Goal: Task Accomplishment & Management: Manage account settings

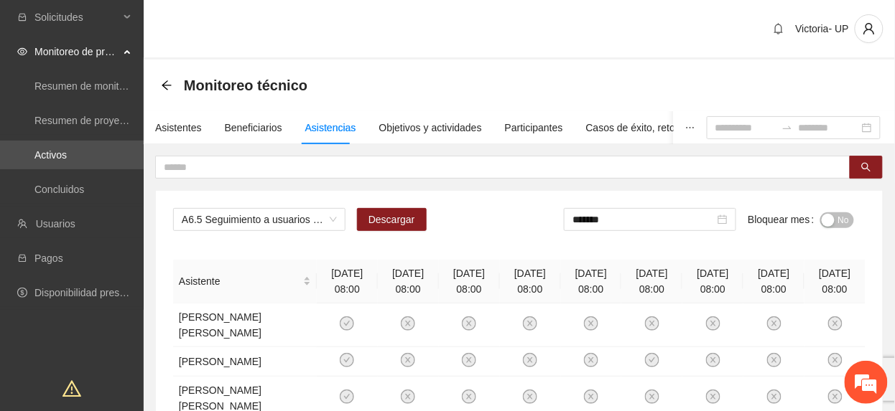
click at [839, 223] on span "No" at bounding box center [843, 221] width 11 height 16
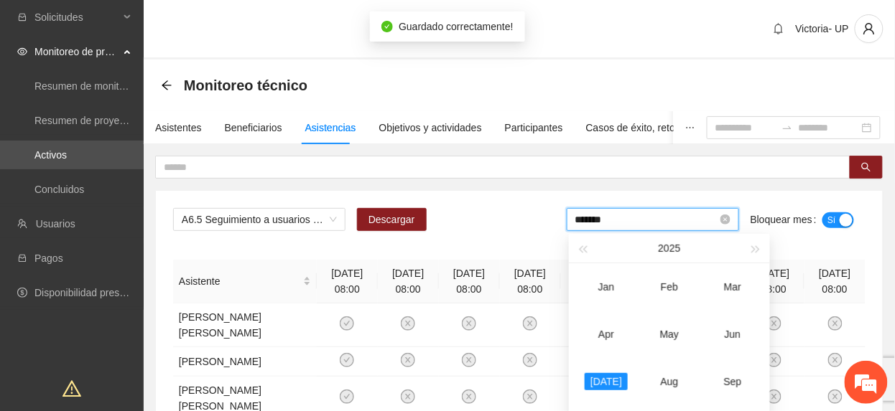
drag, startPoint x: 664, startPoint y: 225, endPoint x: 687, endPoint y: 254, distance: 37.2
click at [664, 228] on input "*******" at bounding box center [646, 220] width 142 height 16
drag, startPoint x: 732, startPoint y: 350, endPoint x: 743, endPoint y: 330, distance: 22.5
click at [733, 348] on td "Jun" at bounding box center [732, 334] width 63 height 47
type input "*******"
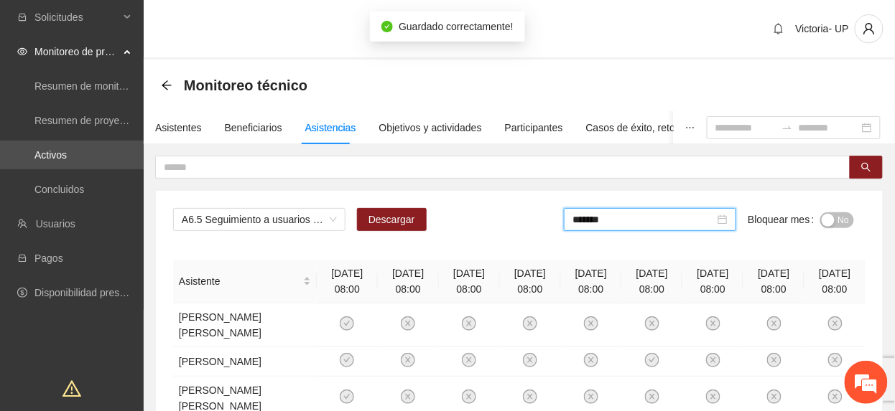
click at [834, 215] on button "No" at bounding box center [837, 221] width 34 height 16
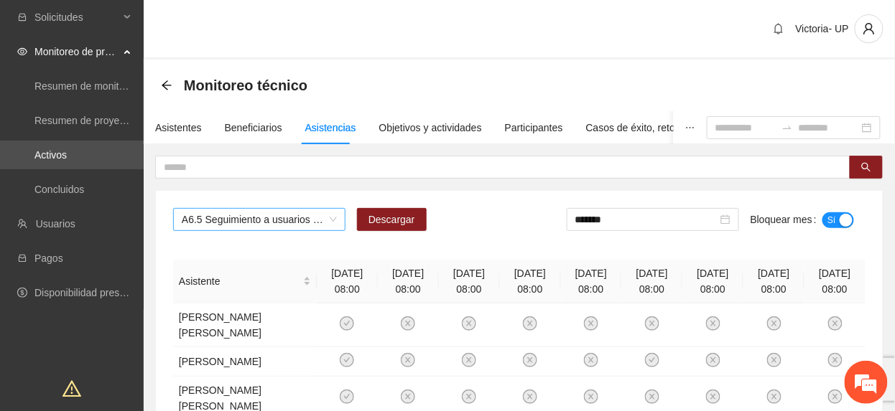
click at [228, 222] on span "A6.5 Seguimiento a usuarios durante capacitación técnica Fase 2 - Parral" at bounding box center [259, 220] width 155 height 22
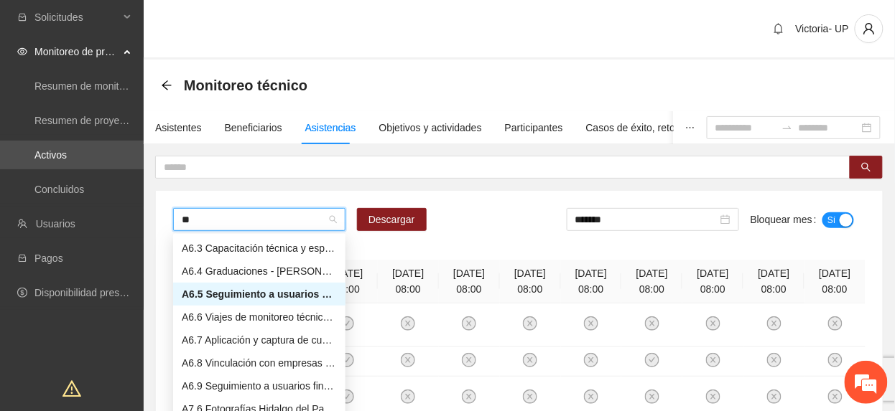
scroll to position [23, 0]
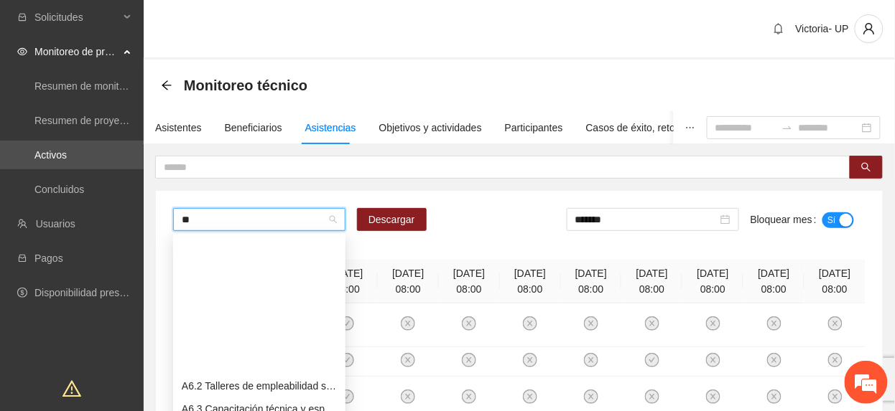
type input "***"
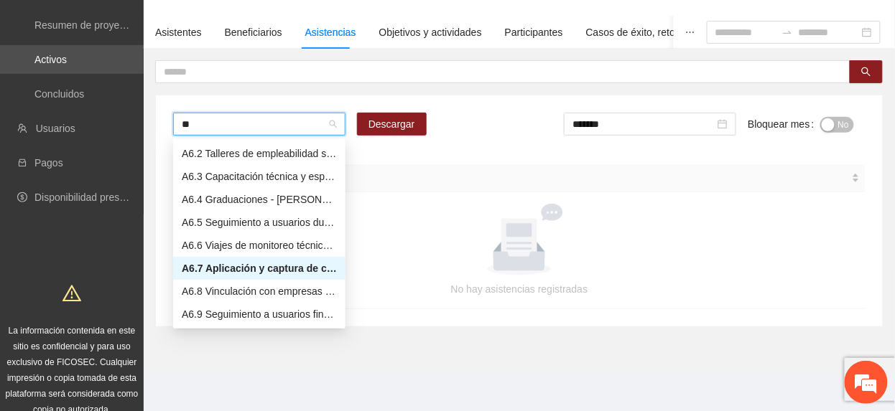
type input "***"
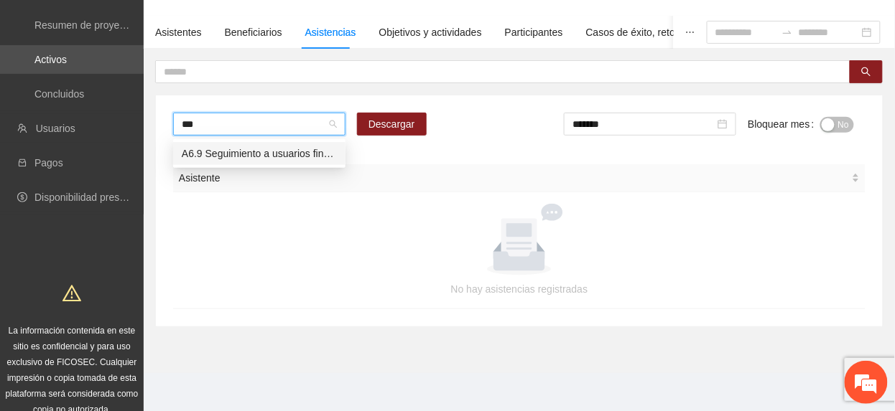
scroll to position [0, 0]
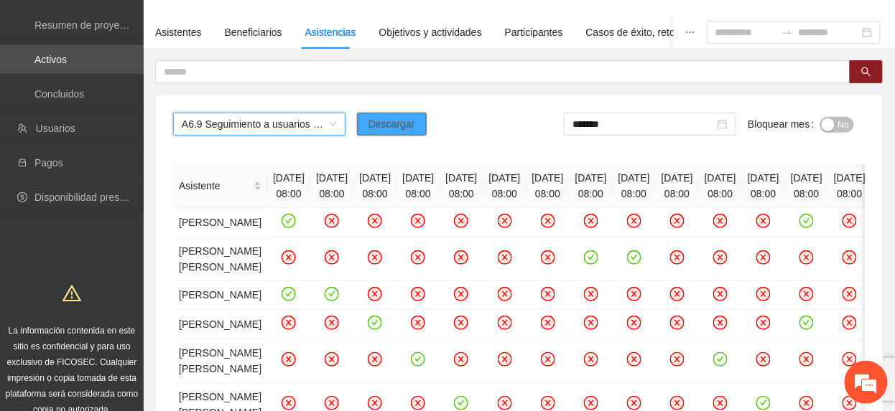
click at [360, 127] on button "Descargar" at bounding box center [392, 124] width 70 height 23
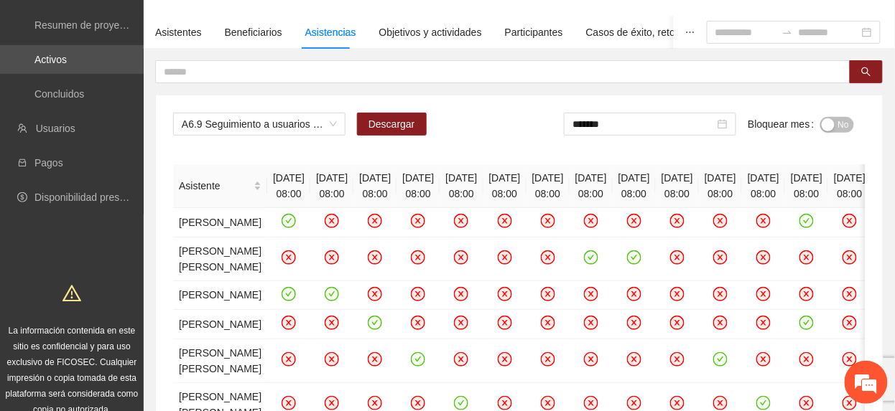
click at [843, 121] on span "No" at bounding box center [843, 125] width 11 height 16
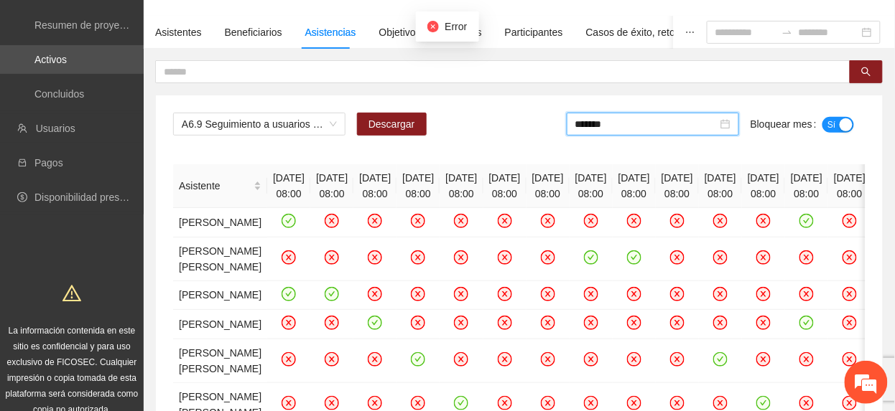
drag, startPoint x: 667, startPoint y: 124, endPoint x: 681, endPoint y: 162, distance: 39.8
click at [668, 126] on input "*******" at bounding box center [646, 124] width 142 height 16
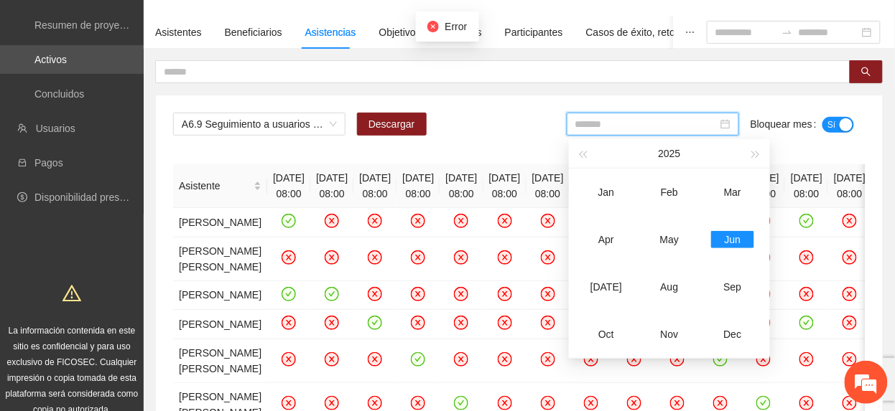
type input "*******"
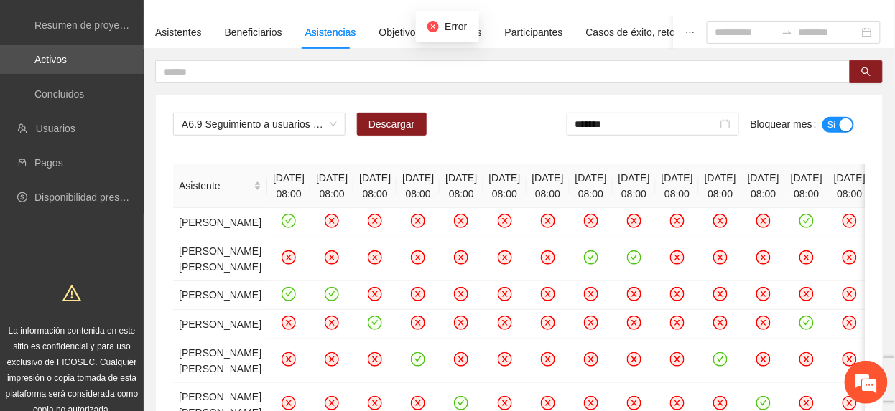
click at [834, 118] on span "Sí" at bounding box center [831, 125] width 9 height 16
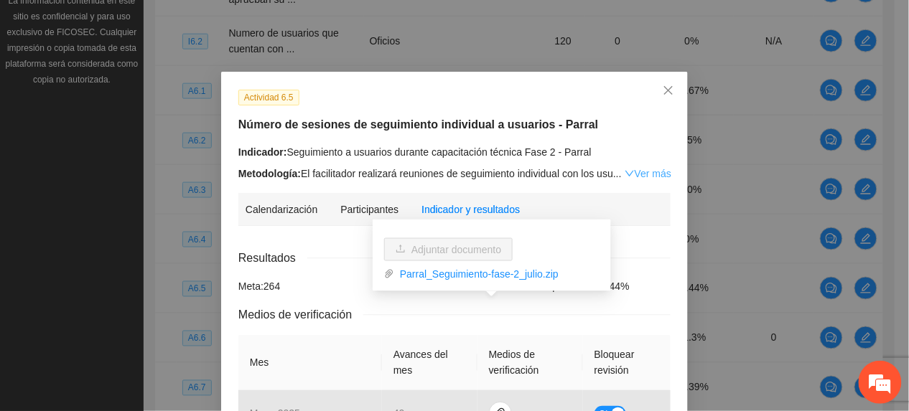
click at [638, 175] on link "Ver más" at bounding box center [648, 173] width 47 height 11
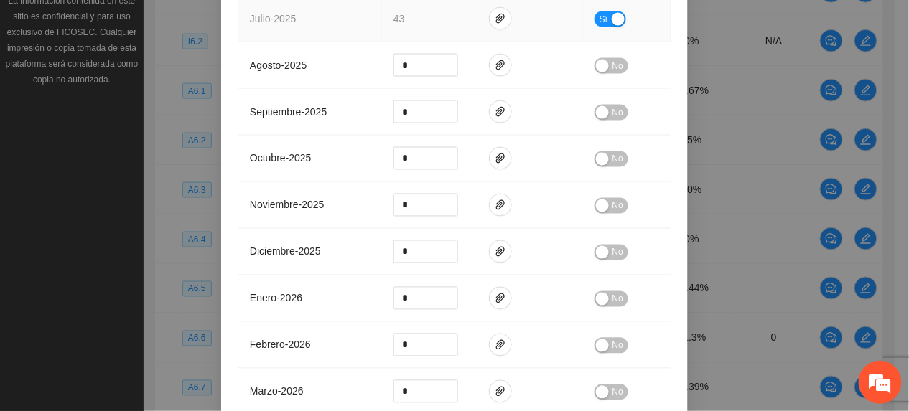
scroll to position [687, 0]
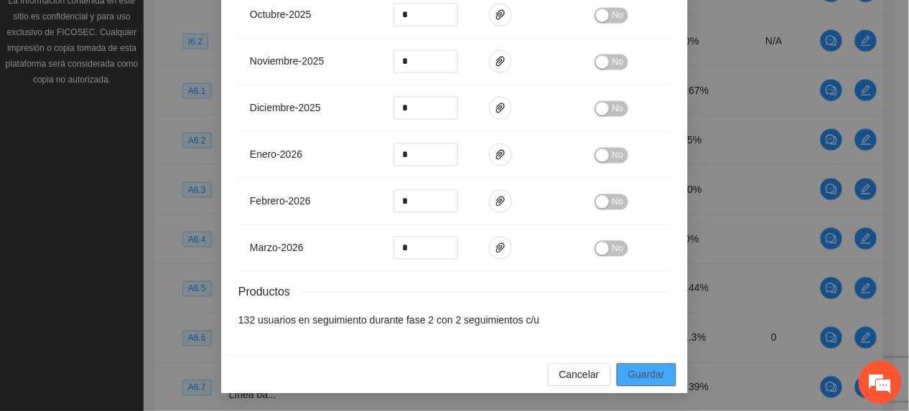
drag, startPoint x: 642, startPoint y: 373, endPoint x: 791, endPoint y: 283, distance: 174.6
click at [648, 373] on span "Guardar" at bounding box center [646, 376] width 37 height 16
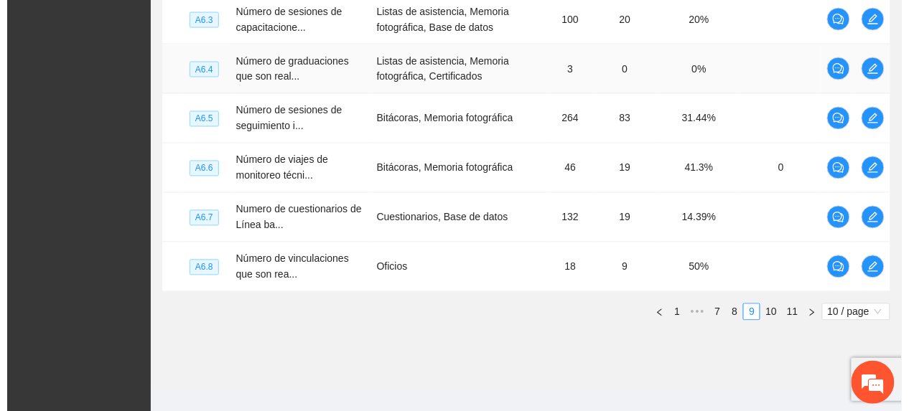
scroll to position [618, 0]
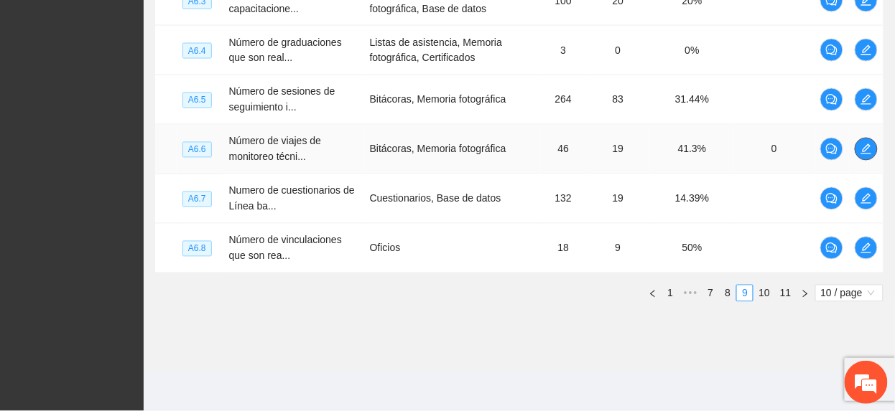
click at [868, 149] on icon "edit" at bounding box center [865, 149] width 11 height 11
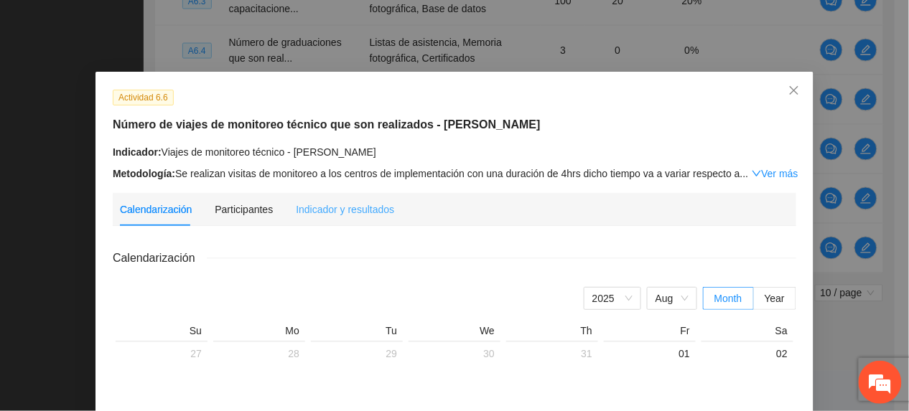
click at [355, 218] on div "Indicador y resultados" at bounding box center [345, 209] width 98 height 33
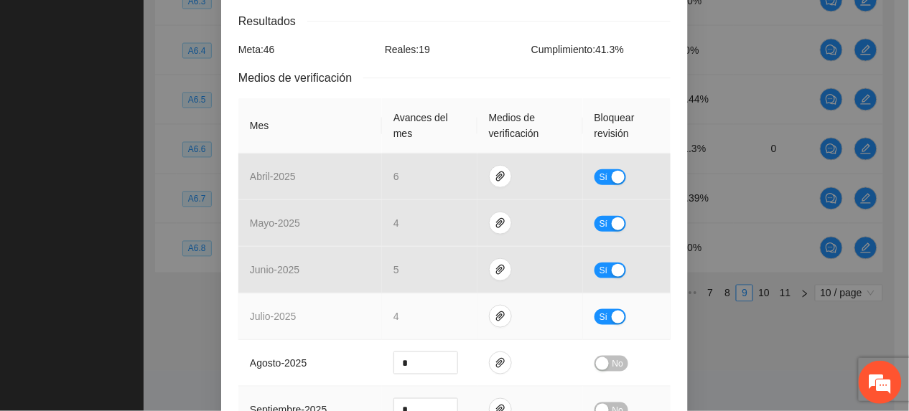
scroll to position [287, 0]
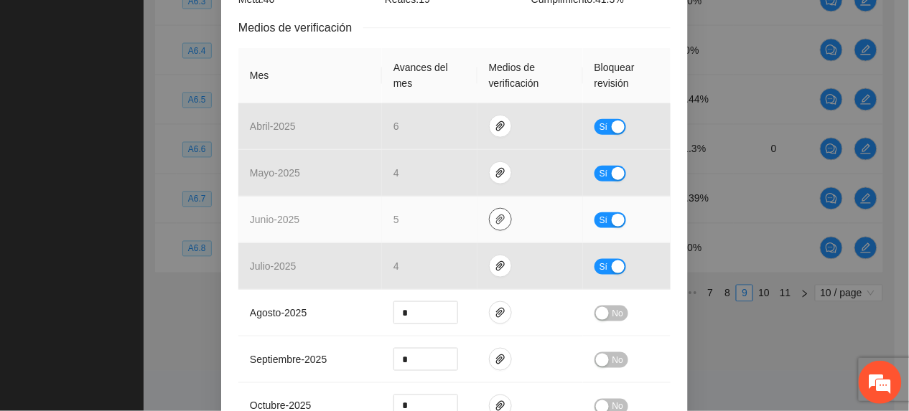
click at [501, 227] on td at bounding box center [531, 220] width 106 height 47
click at [497, 223] on icon "paper-clip" at bounding box center [500, 219] width 11 height 11
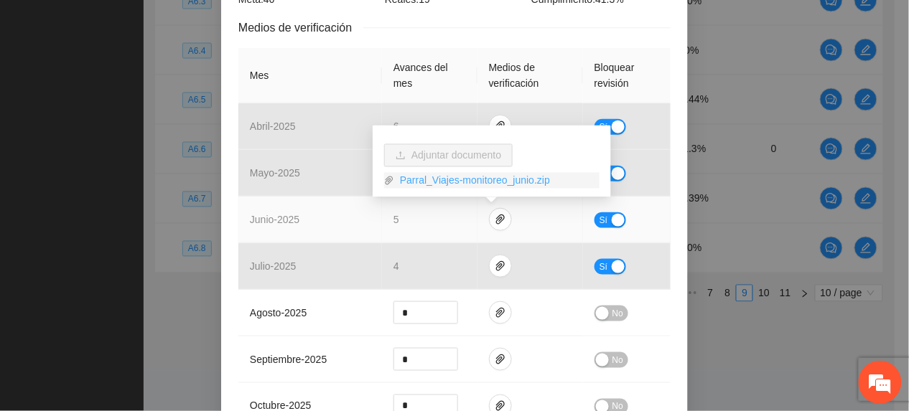
click at [446, 178] on link "Parral_Viajes-monitoreo_junio.zip" at bounding box center [496, 181] width 205 height 16
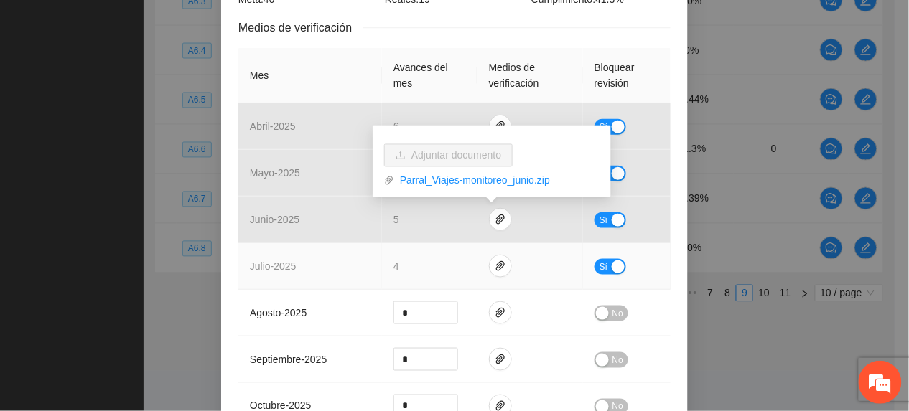
click at [429, 271] on td "4" at bounding box center [430, 266] width 96 height 47
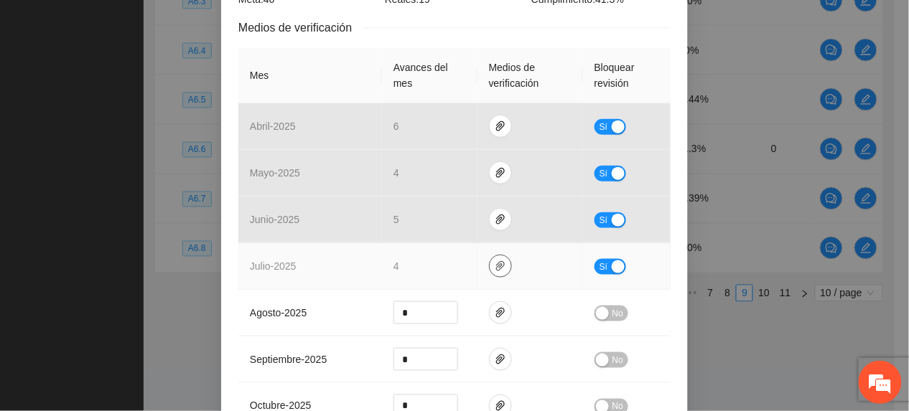
click at [495, 265] on icon "paper-clip" at bounding box center [500, 266] width 11 height 11
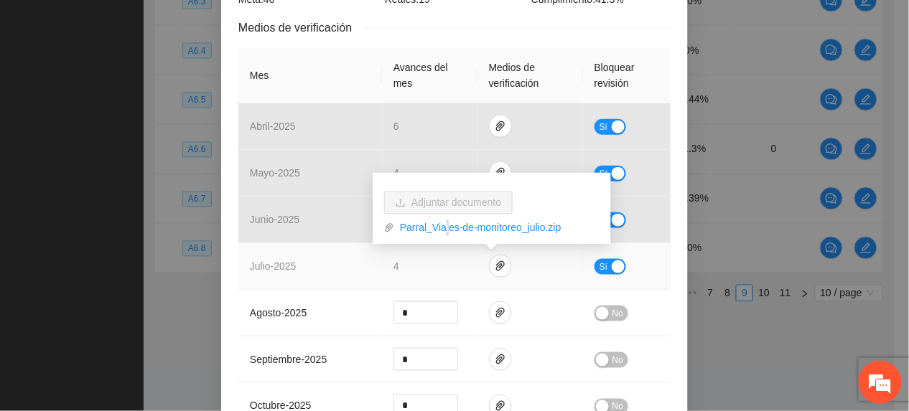
click at [439, 233] on div "Adjuntar documento Parral_Viajes-de-monitoreo_julio.zip" at bounding box center [492, 209] width 238 height 72
drag, startPoint x: 439, startPoint y: 233, endPoint x: 429, endPoint y: 227, distance: 12.6
click at [429, 224] on link "Parral_Viajes-de-monitoreo_julio.zip" at bounding box center [496, 228] width 205 height 16
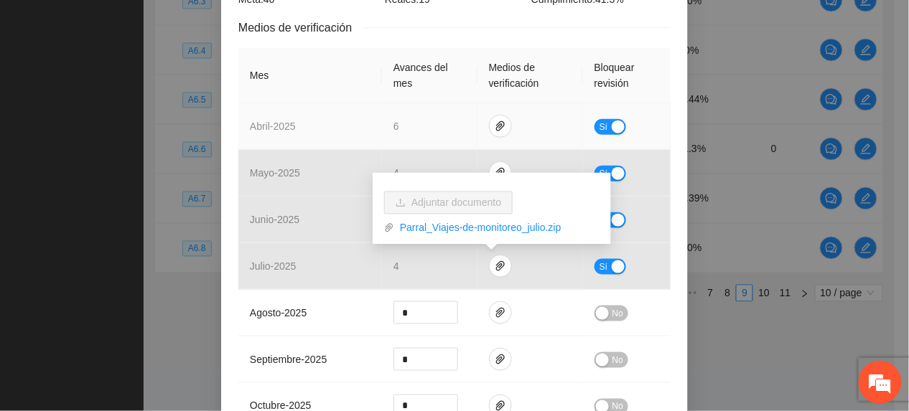
click at [336, 115] on td "abril - 2025" at bounding box center [310, 126] width 144 height 47
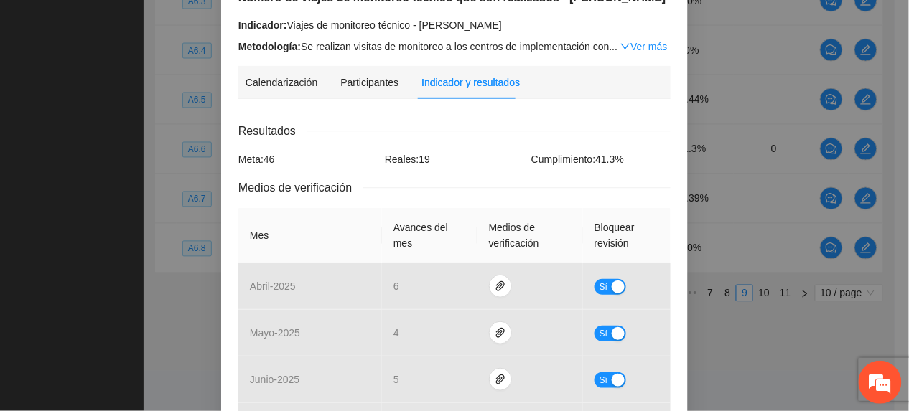
scroll to position [0, 0]
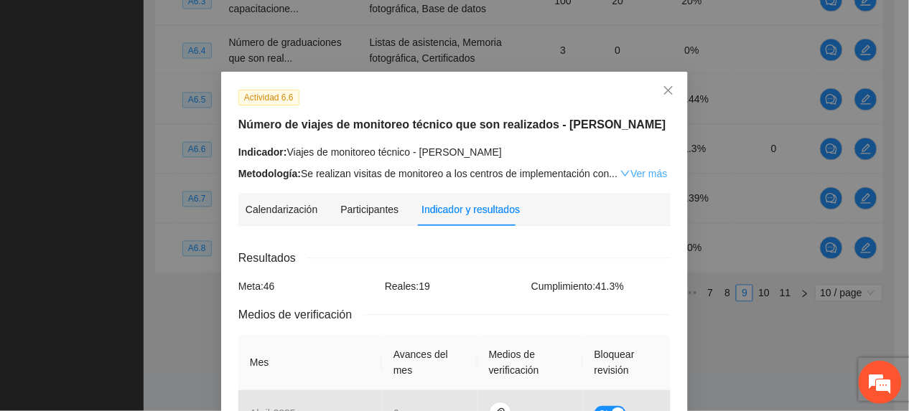
click at [641, 170] on link "Ver más" at bounding box center [643, 173] width 47 height 11
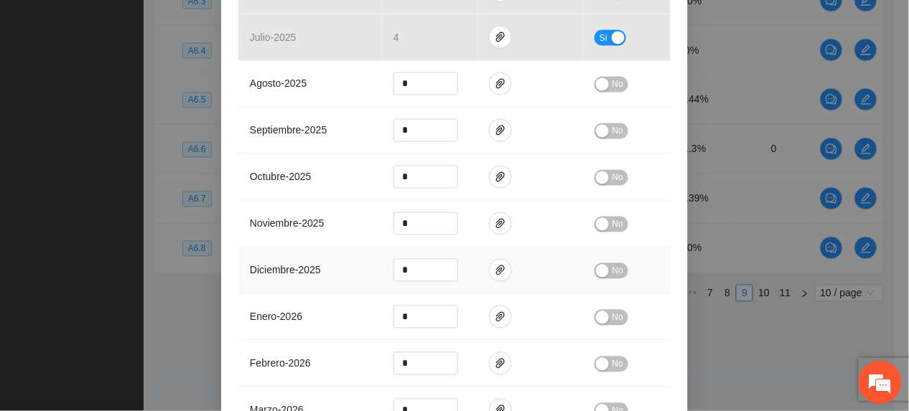
scroll to position [796, 0]
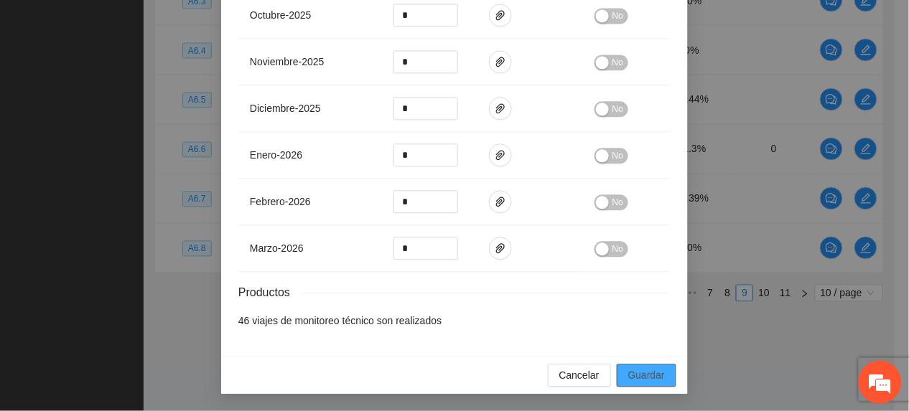
click at [647, 382] on span "Guardar" at bounding box center [646, 376] width 37 height 16
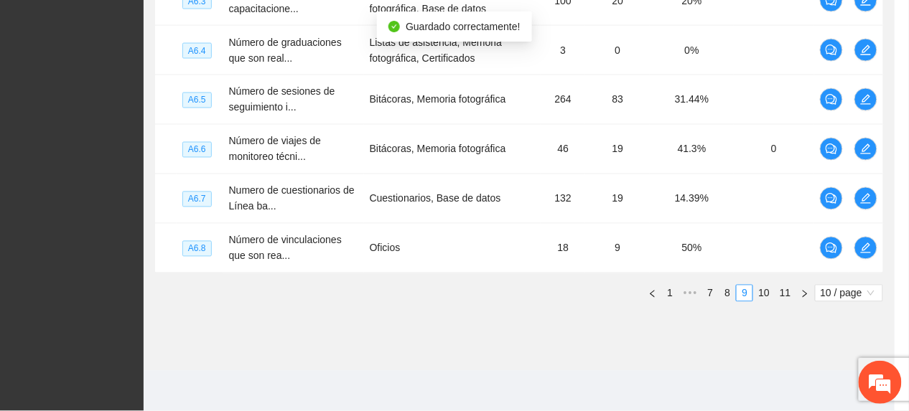
scroll to position [725, 0]
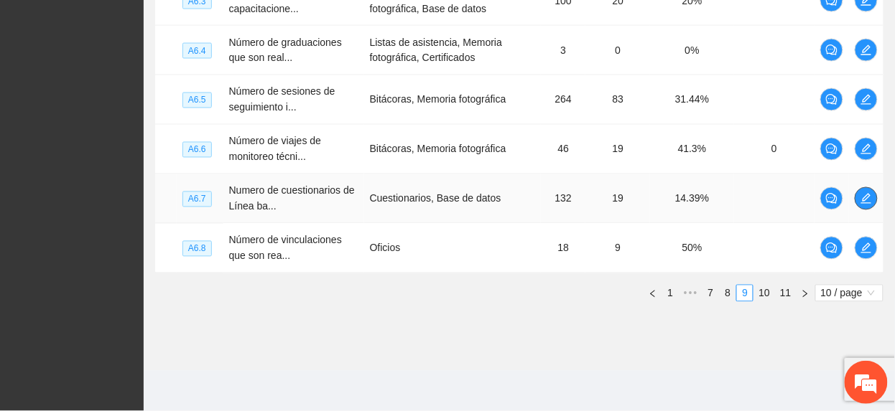
drag, startPoint x: 867, startPoint y: 204, endPoint x: 839, endPoint y: 218, distance: 32.1
click at [860, 205] on button "button" at bounding box center [866, 198] width 23 height 23
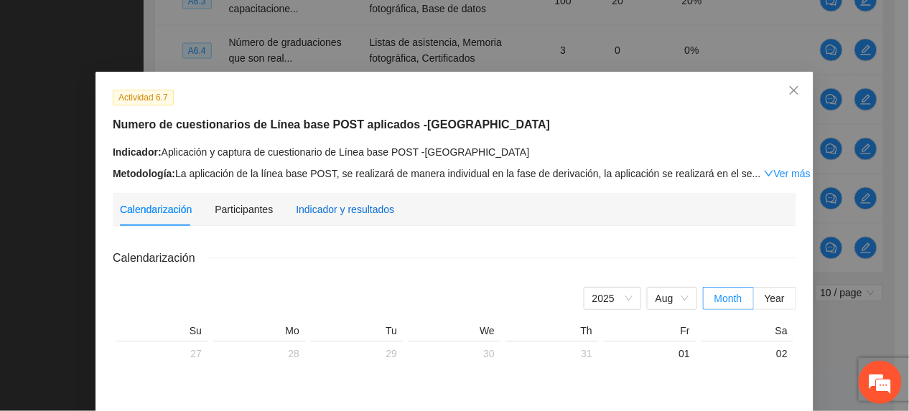
click at [351, 211] on div "Indicador y resultados" at bounding box center [345, 210] width 98 height 16
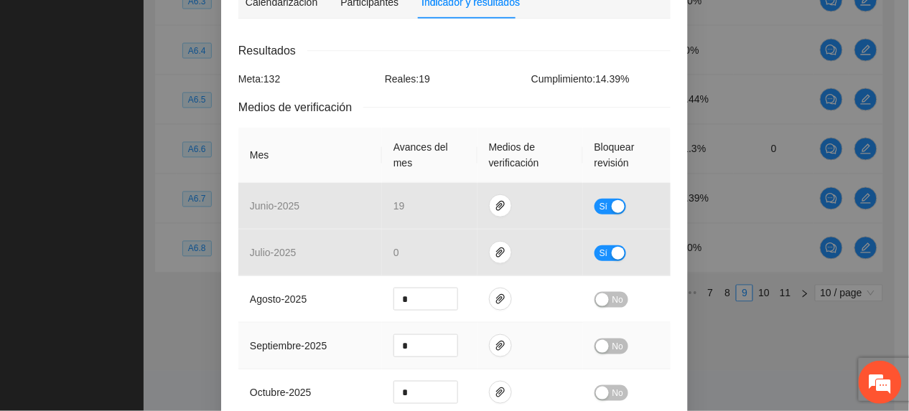
scroll to position [287, 0]
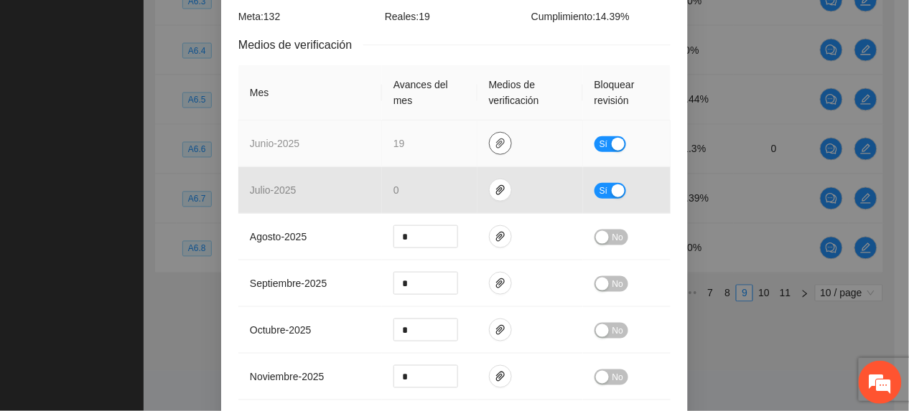
click at [495, 138] on icon "paper-clip" at bounding box center [500, 143] width 11 height 11
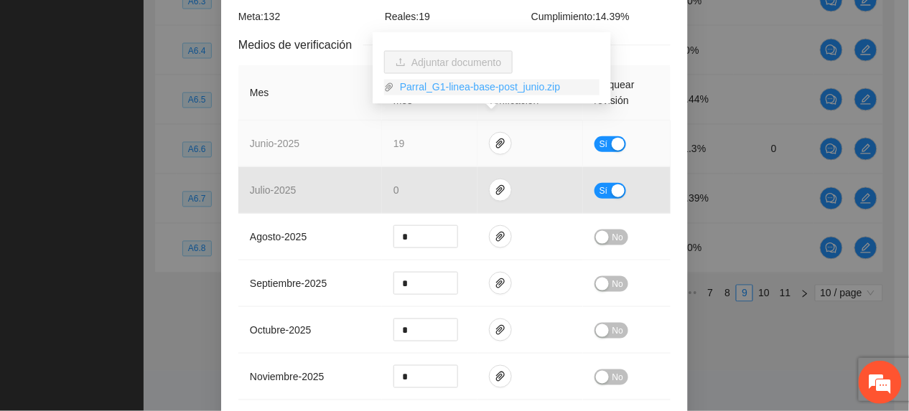
click at [445, 85] on link "Parral_G1-linea-base-post_junio.zip" at bounding box center [496, 88] width 205 height 16
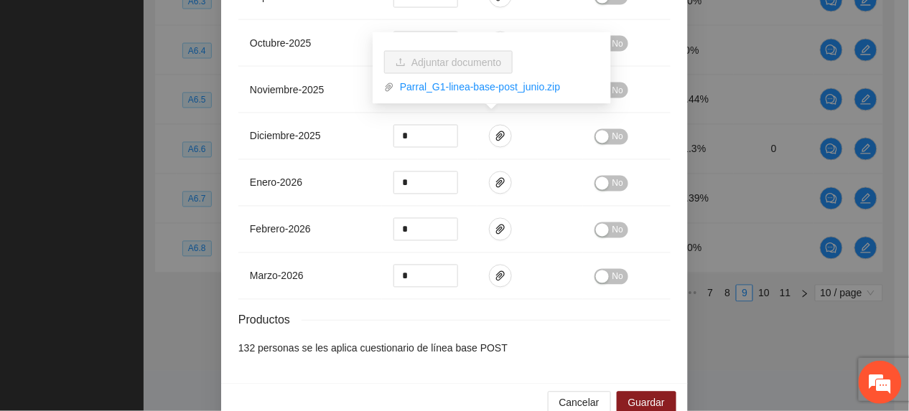
scroll to position [592, 0]
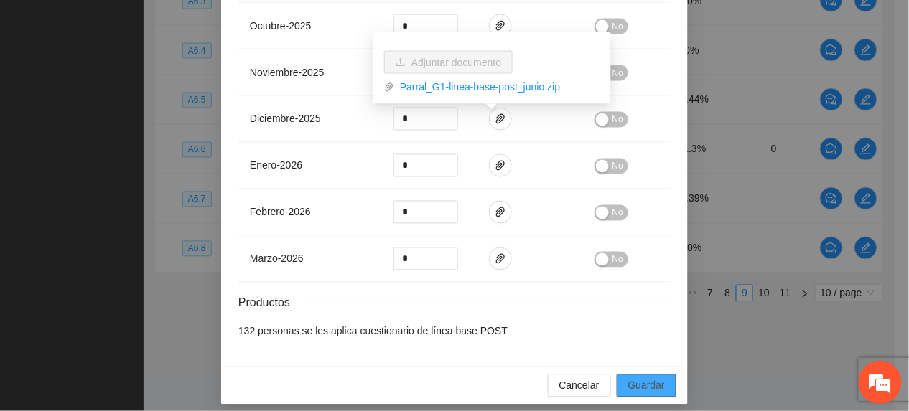
drag, startPoint x: 649, startPoint y: 371, endPoint x: 690, endPoint y: 356, distance: 43.6
click at [649, 378] on span "Guardar" at bounding box center [646, 386] width 37 height 16
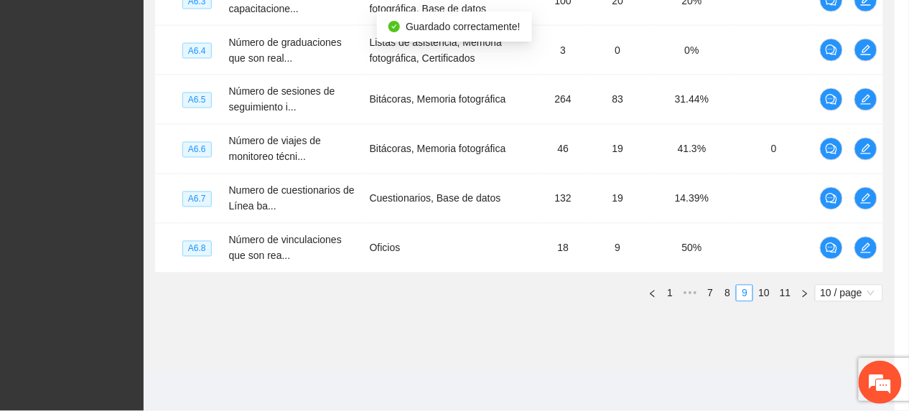
scroll to position [520, 0]
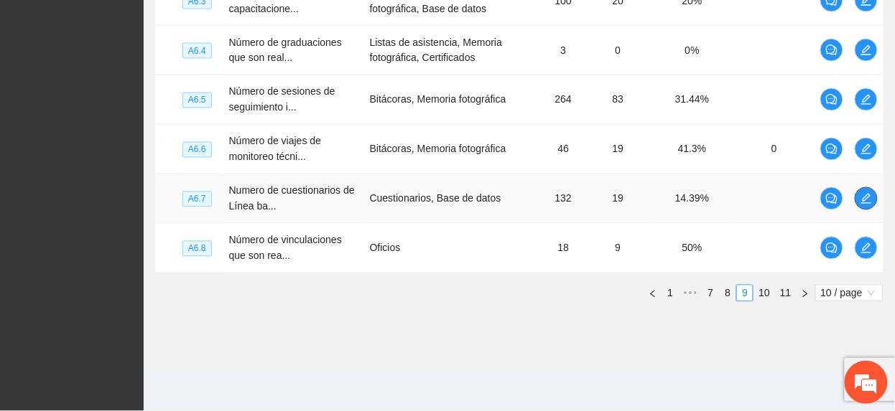
click at [863, 197] on icon "edit" at bounding box center [865, 198] width 11 height 11
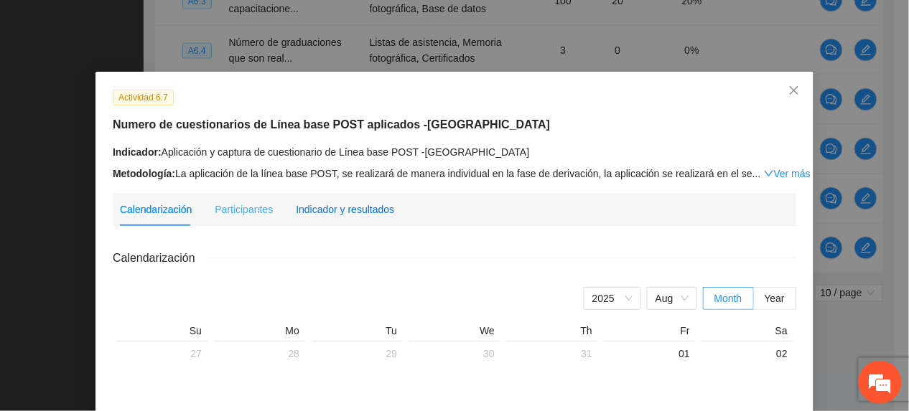
drag, startPoint x: 356, startPoint y: 210, endPoint x: 348, endPoint y: 217, distance: 10.8
click at [352, 213] on div "Indicador y resultados" at bounding box center [345, 210] width 98 height 16
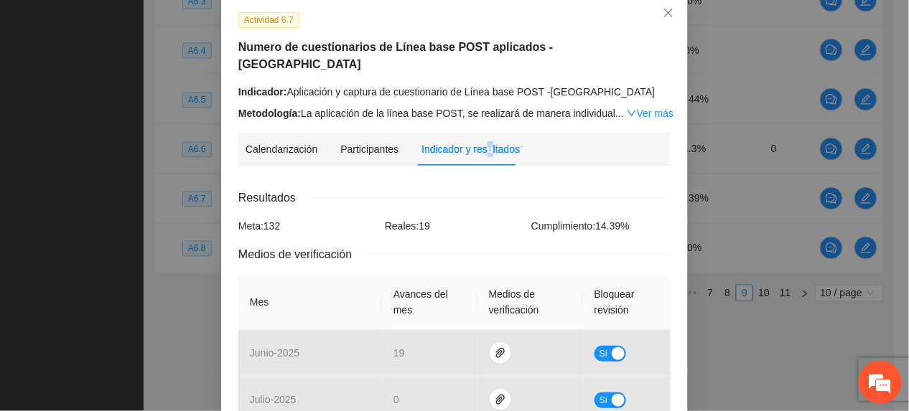
scroll to position [191, 0]
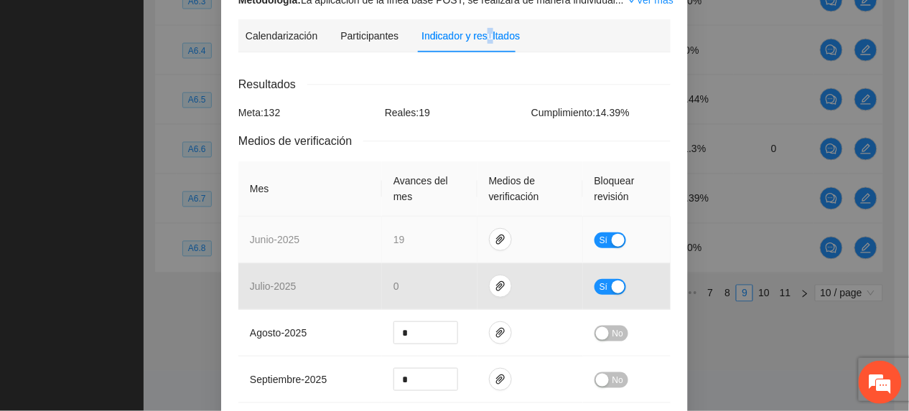
click at [600, 233] on span "Sí" at bounding box center [604, 241] width 9 height 16
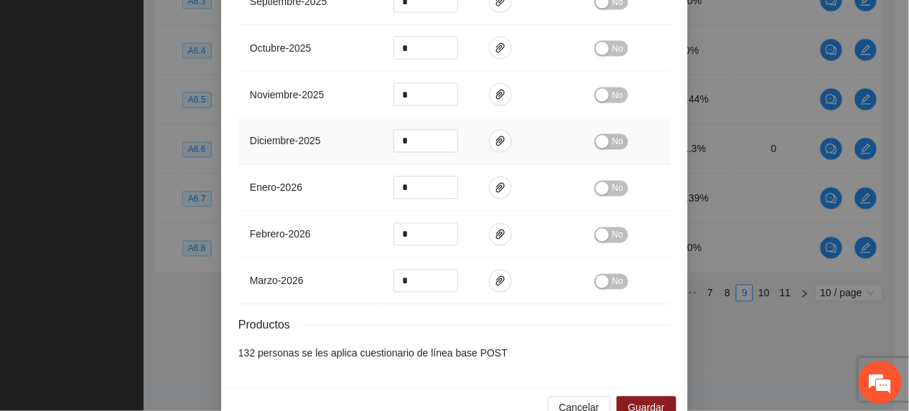
scroll to position [592, 0]
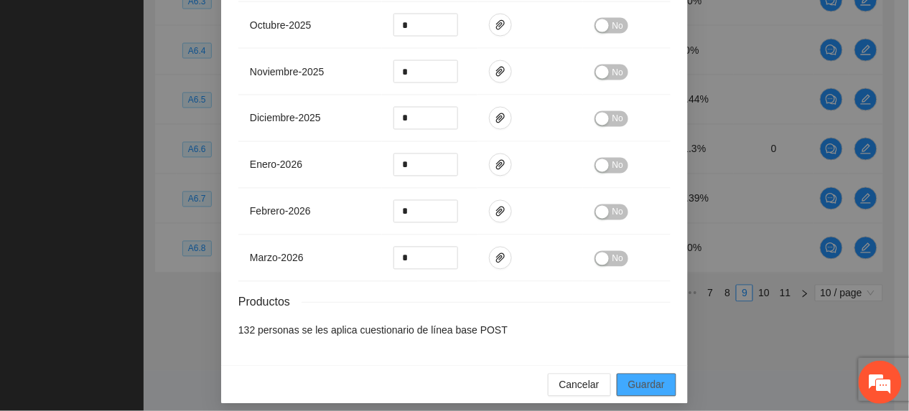
click at [628, 379] on span "Guardar" at bounding box center [646, 386] width 37 height 16
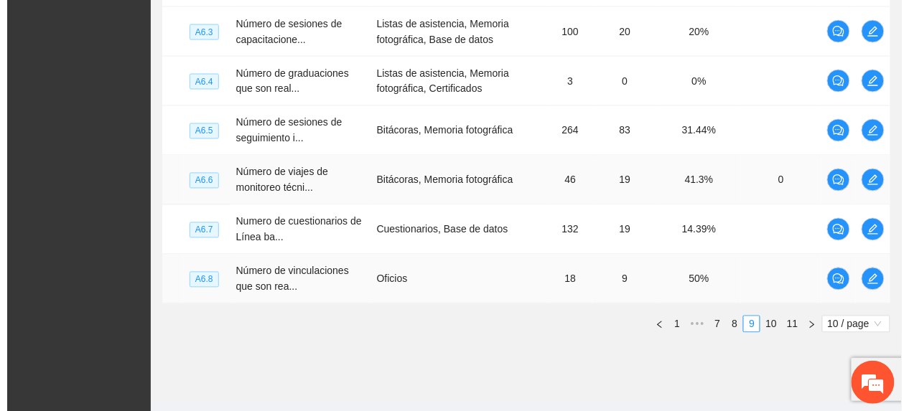
scroll to position [618, 0]
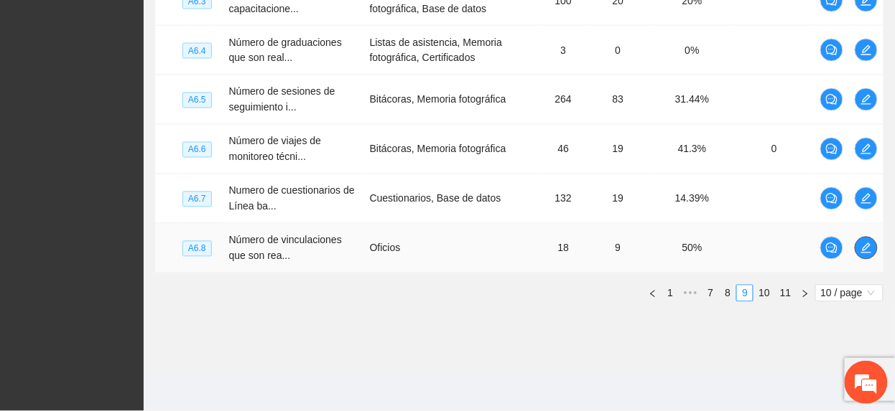
click at [865, 245] on icon "edit" at bounding box center [865, 248] width 11 height 11
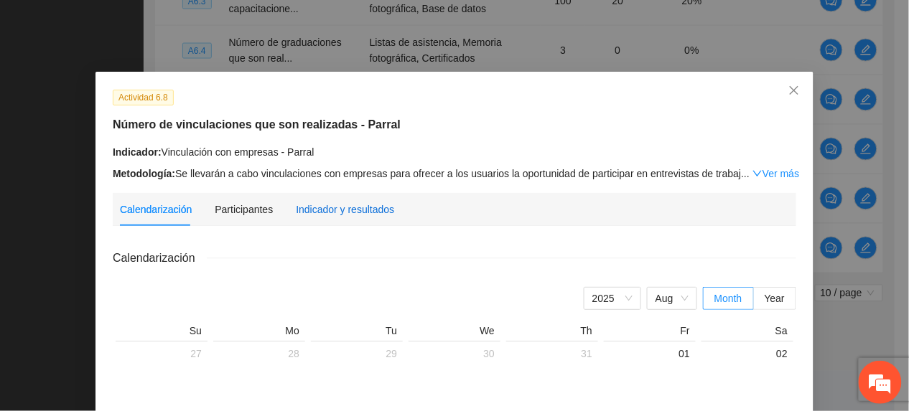
click at [337, 213] on div "Indicador y resultados" at bounding box center [345, 210] width 98 height 16
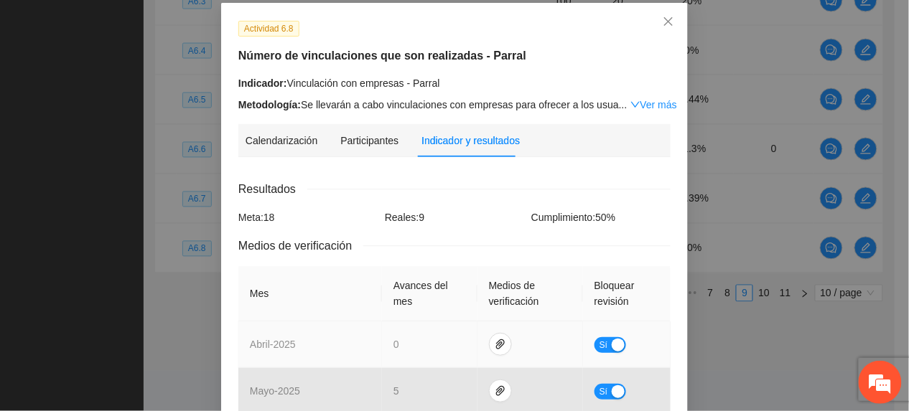
scroll to position [287, 0]
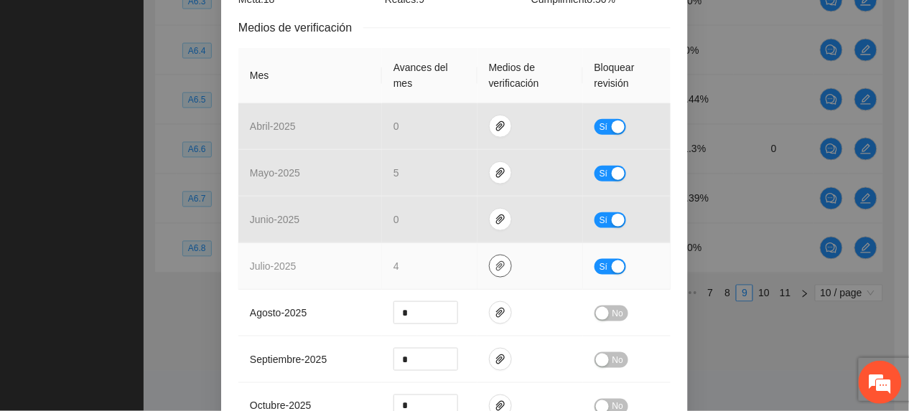
drag, startPoint x: 490, startPoint y: 265, endPoint x: 478, endPoint y: 274, distance: 15.4
click at [490, 272] on span "paper-clip" at bounding box center [501, 266] width 22 height 11
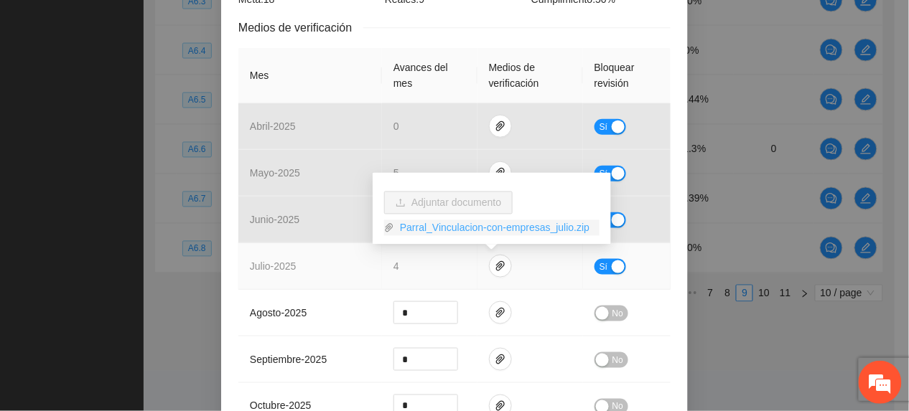
click at [458, 223] on link "Parral_Vinculacion-con-empresas_julio.zip" at bounding box center [496, 228] width 205 height 16
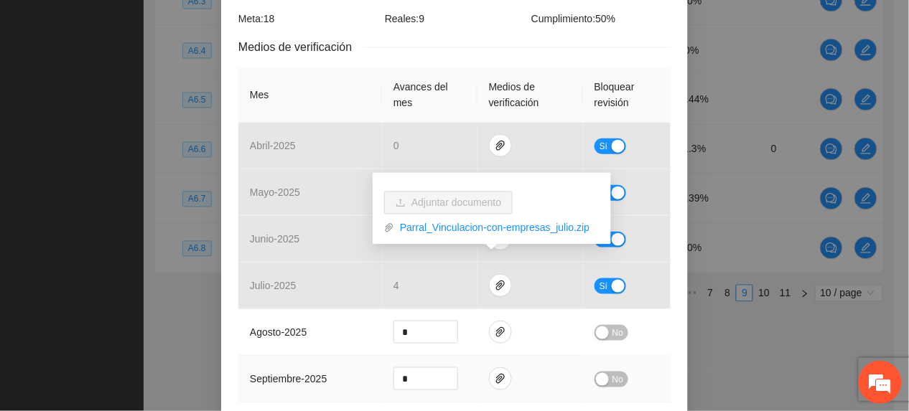
scroll to position [383, 0]
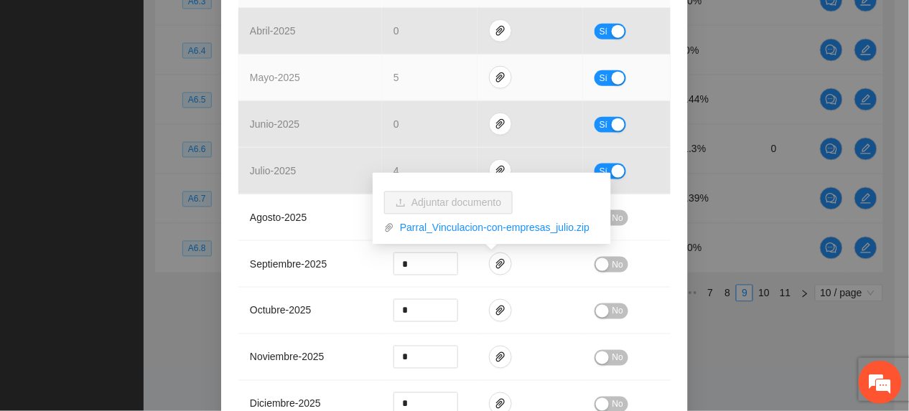
drag, startPoint x: 309, startPoint y: 79, endPoint x: 316, endPoint y: 96, distance: 18.7
click at [308, 84] on td "mayo - 2025" at bounding box center [310, 78] width 144 height 47
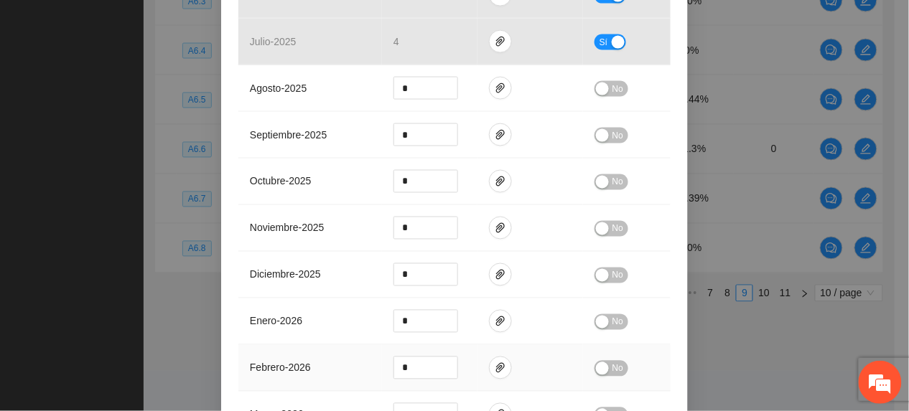
scroll to position [685, 0]
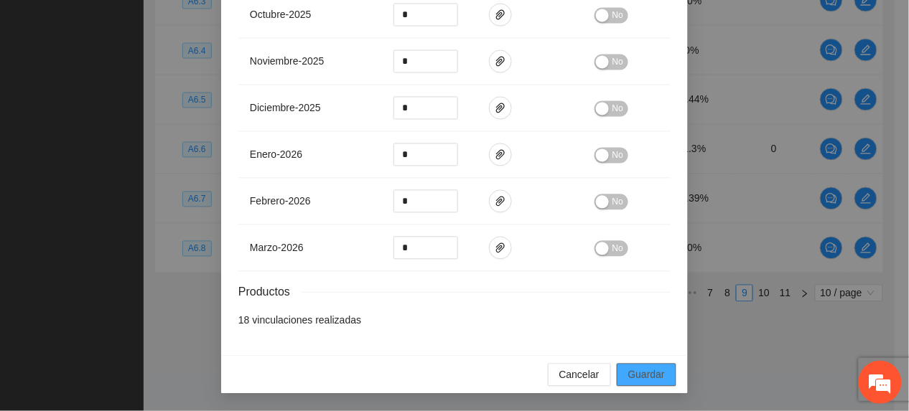
click at [636, 376] on span "Guardar" at bounding box center [646, 376] width 37 height 16
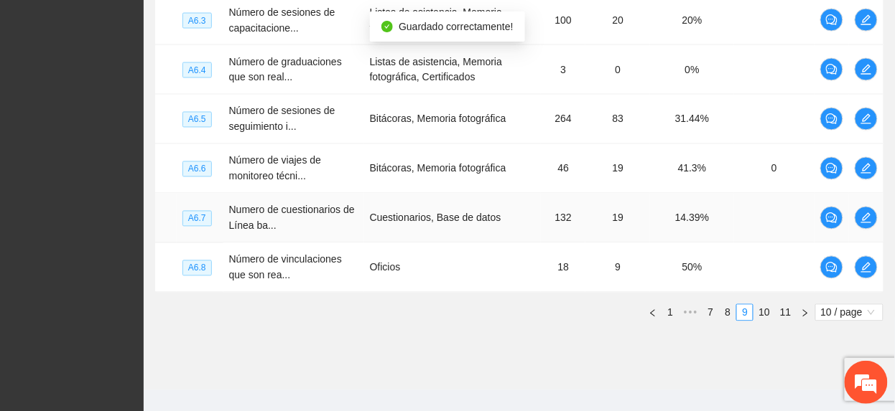
scroll to position [521, 0]
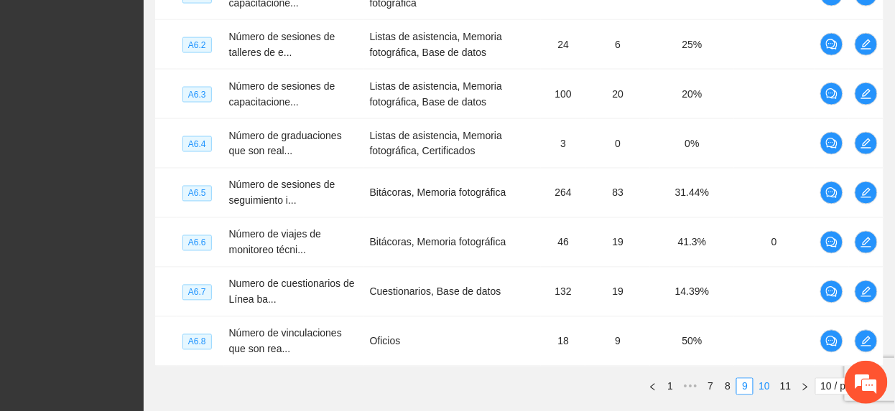
click at [764, 388] on link "10" at bounding box center [764, 387] width 20 height 16
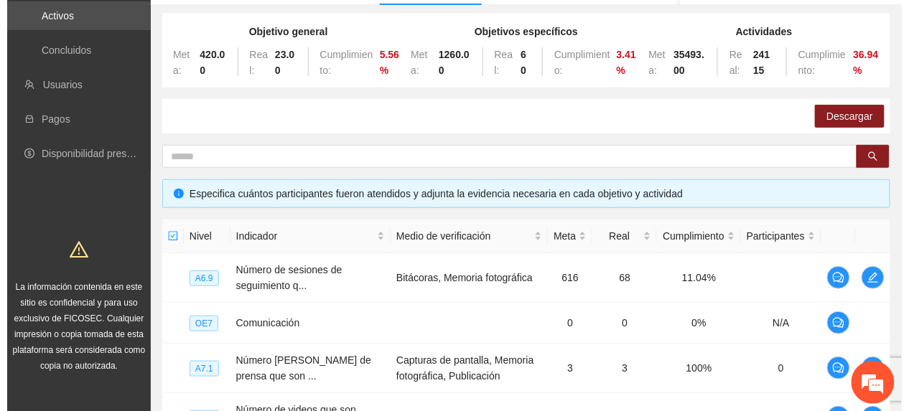
scroll to position [234, 0]
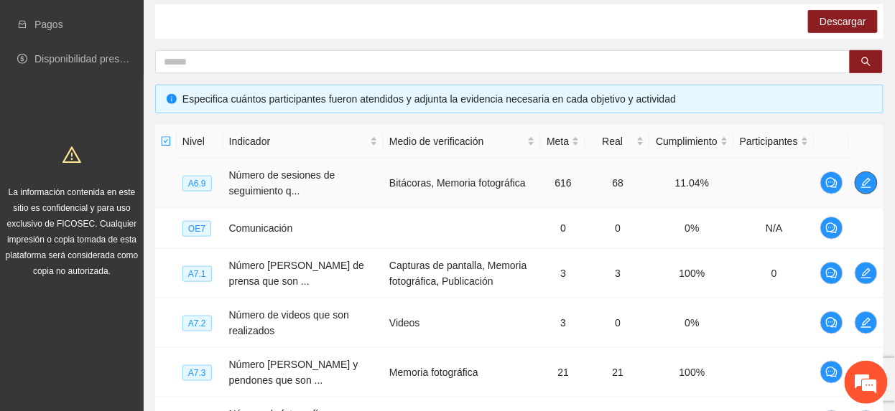
click at [873, 184] on span "edit" at bounding box center [866, 182] width 22 height 11
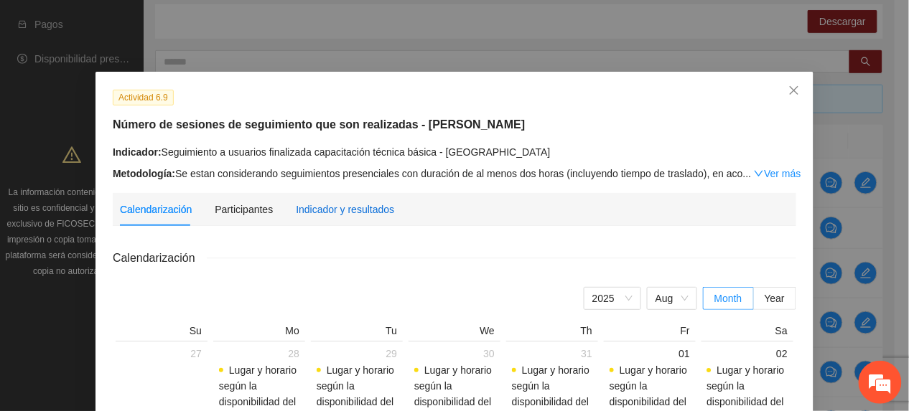
click at [325, 210] on div "Indicador y resultados" at bounding box center [345, 210] width 98 height 16
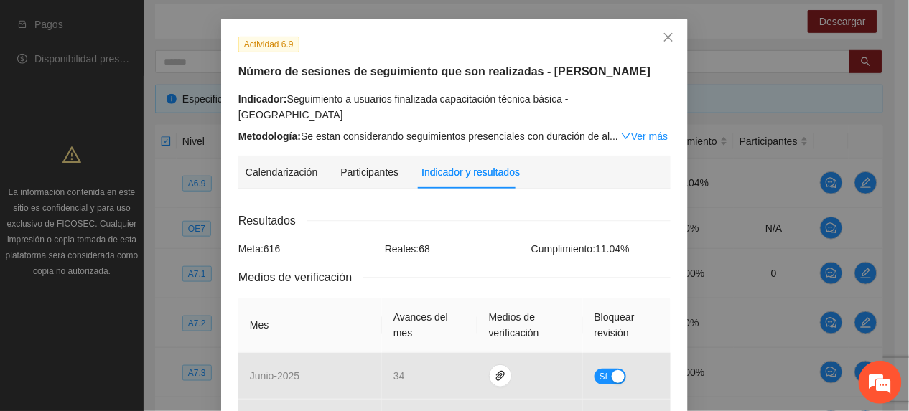
scroll to position [96, 0]
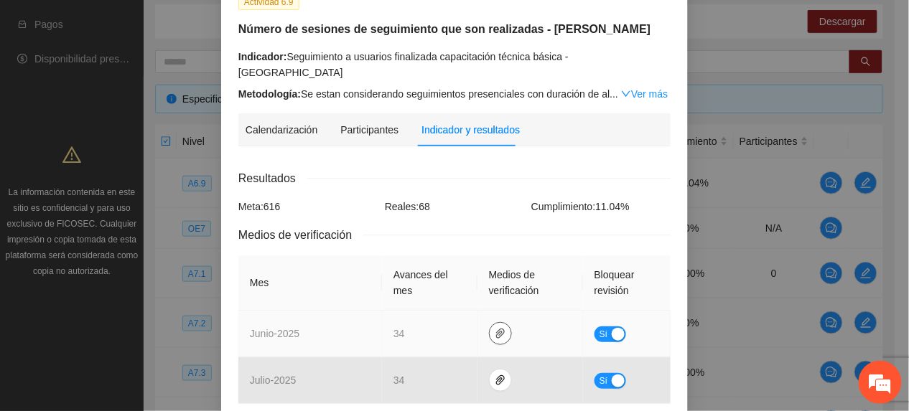
click at [495, 328] on icon "paper-clip" at bounding box center [500, 333] width 11 height 11
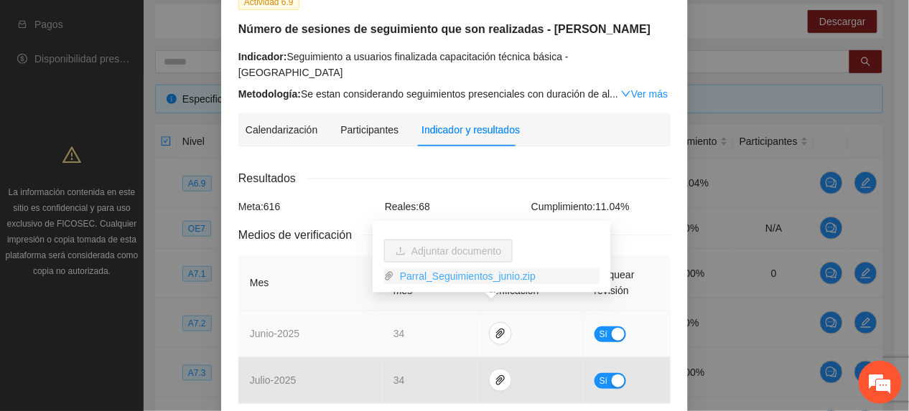
click at [452, 280] on link "Parral_Seguimientos_junio.zip" at bounding box center [496, 277] width 205 height 16
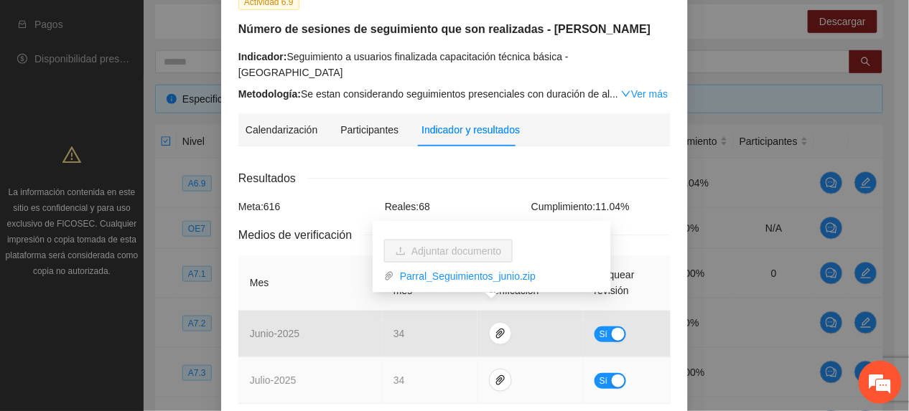
drag, startPoint x: 368, startPoint y: 357, endPoint x: 421, endPoint y: 360, distance: 52.5
click at [381, 358] on tr "julio - 2025 34 Sí" at bounding box center [454, 381] width 432 height 47
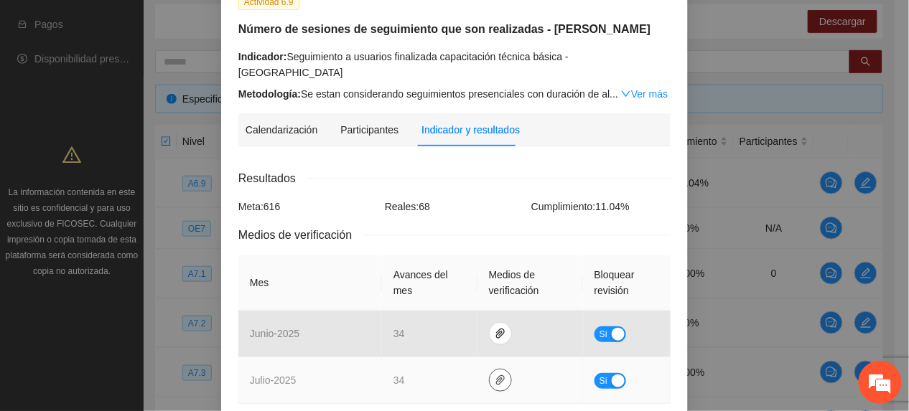
click at [496, 376] on icon "paper-clip" at bounding box center [500, 381] width 9 height 10
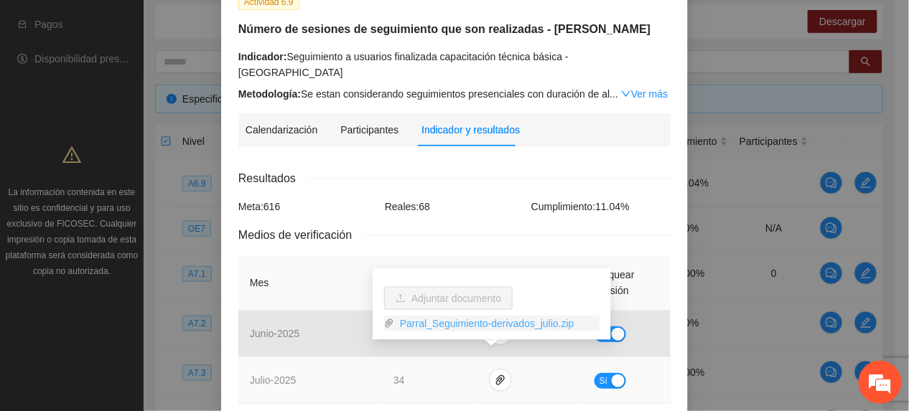
click at [469, 320] on link "Parral_Seguimiento-derivados_julio.zip" at bounding box center [496, 324] width 205 height 16
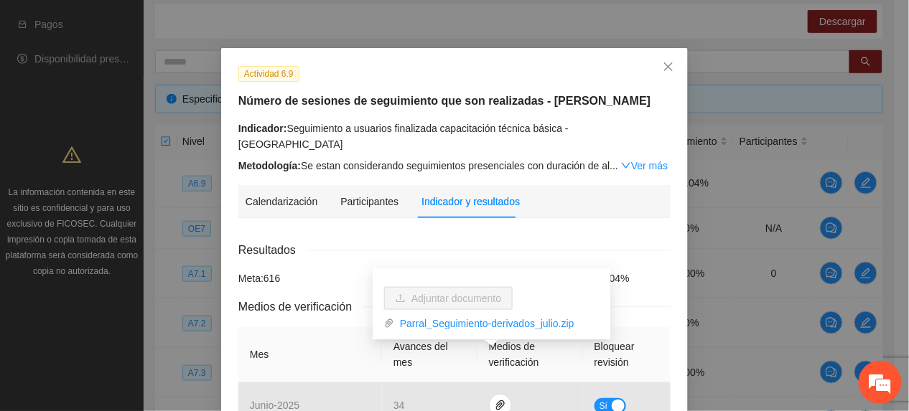
scroll to position [0, 0]
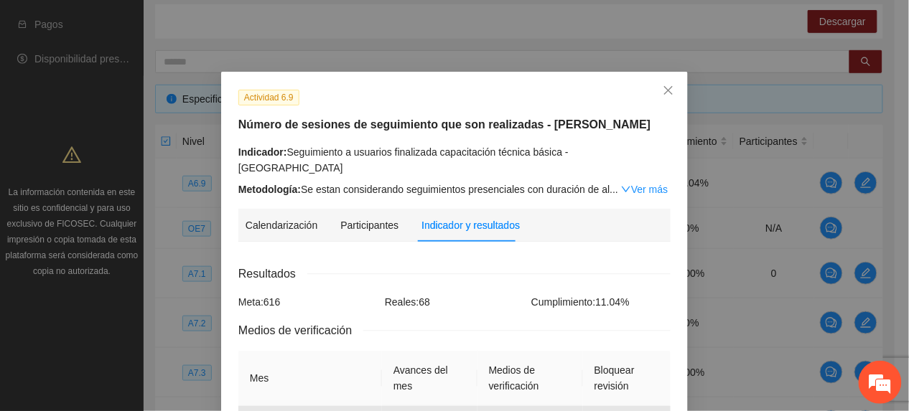
click at [345, 113] on div "Actividad 6.9 Número de sesiones de seguimiento que son realizadas - Parral Ind…" at bounding box center [454, 143] width 443 height 108
drag, startPoint x: 345, startPoint y: 113, endPoint x: 638, endPoint y: 174, distance: 298.6
click at [638, 184] on link "Ver más" at bounding box center [644, 189] width 47 height 11
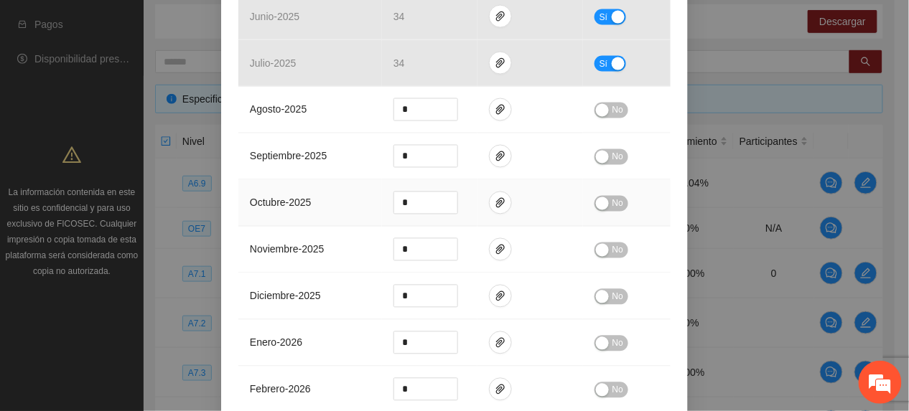
scroll to position [765, 0]
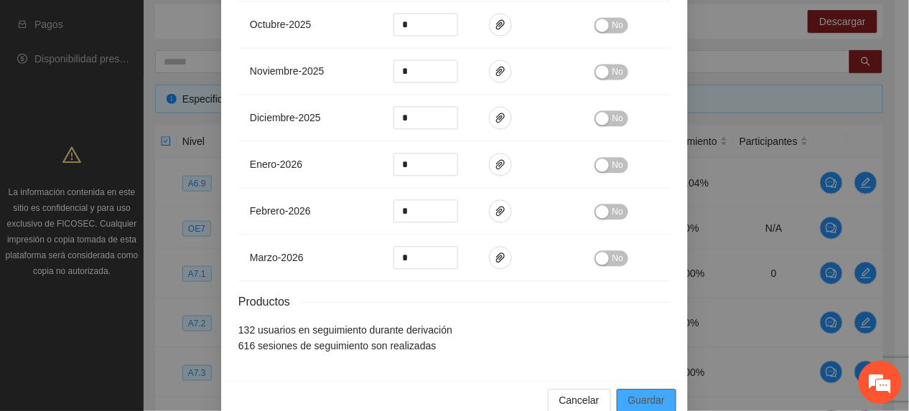
drag, startPoint x: 615, startPoint y: 385, endPoint x: 609, endPoint y: 343, distance: 42.1
click at [618, 389] on button "Guardar" at bounding box center [647, 400] width 60 height 23
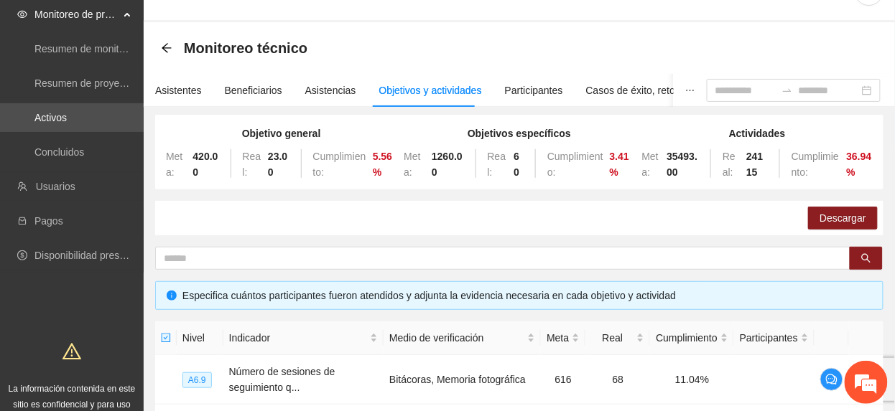
scroll to position [0, 0]
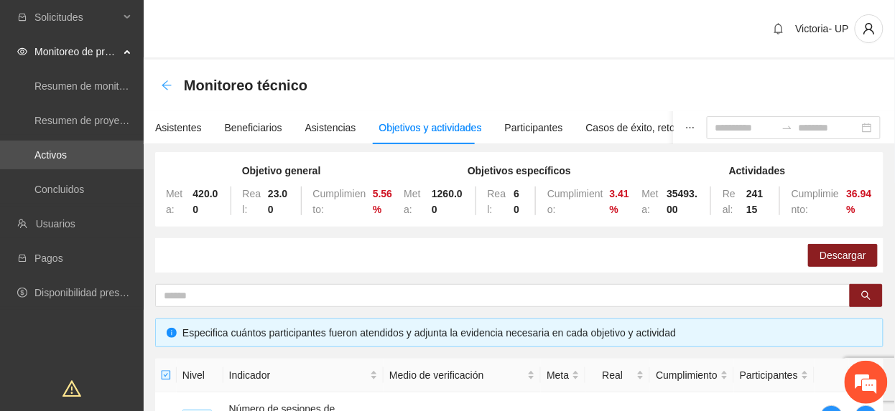
click at [167, 88] on icon "arrow-left" at bounding box center [166, 85] width 11 height 11
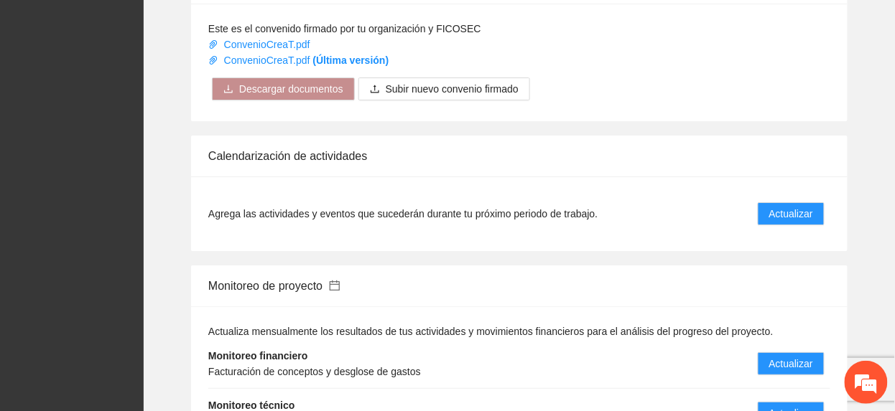
scroll to position [1244, 0]
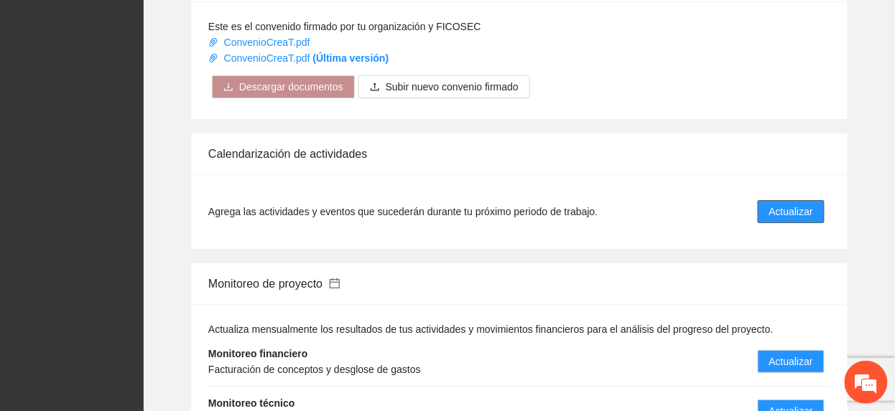
click at [788, 204] on span "Actualizar" at bounding box center [791, 212] width 44 height 16
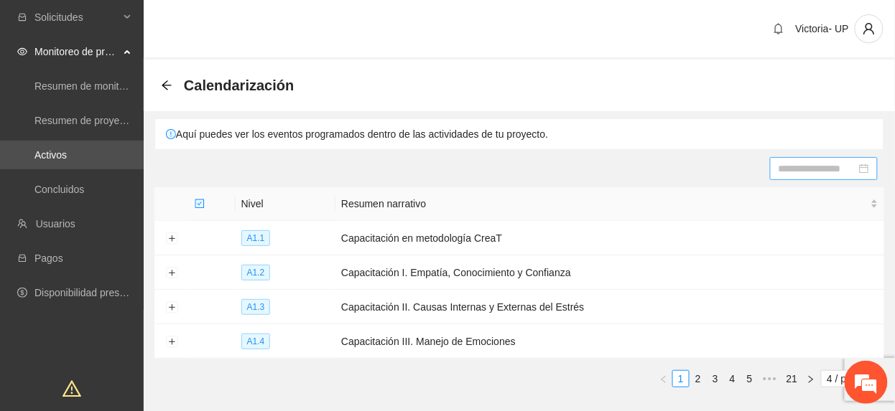
click at [813, 169] on input at bounding box center [817, 169] width 78 height 16
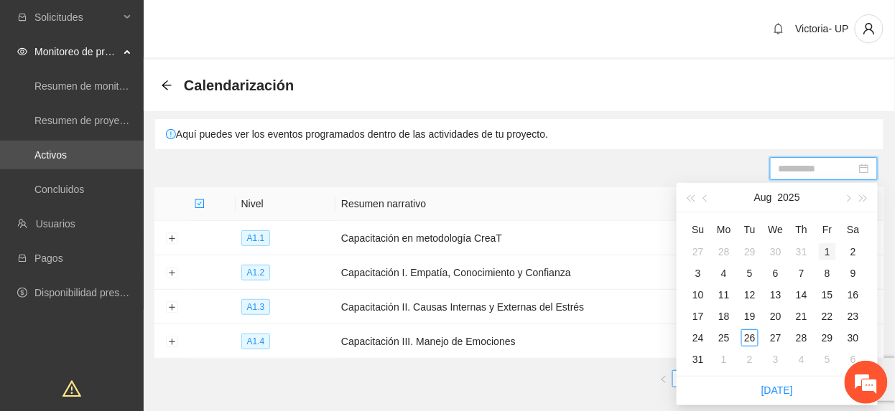
click at [826, 253] on div "1" at bounding box center [827, 251] width 17 height 17
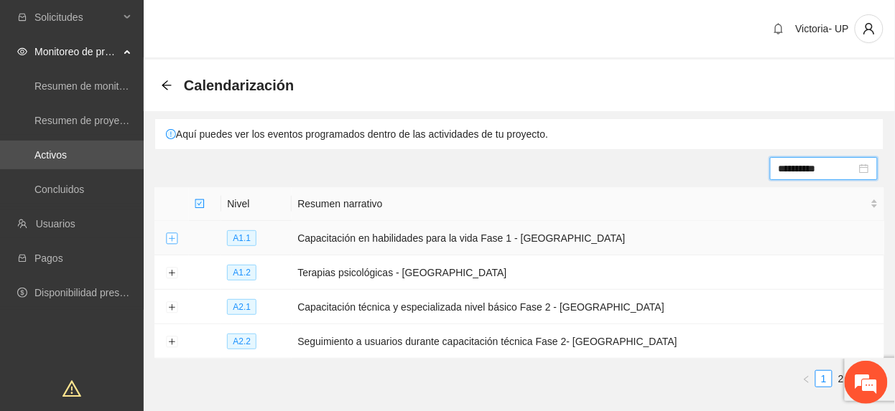
drag, startPoint x: 167, startPoint y: 243, endPoint x: 177, endPoint y: 240, distance: 9.8
click at [167, 243] on button "Expand row" at bounding box center [171, 238] width 11 height 11
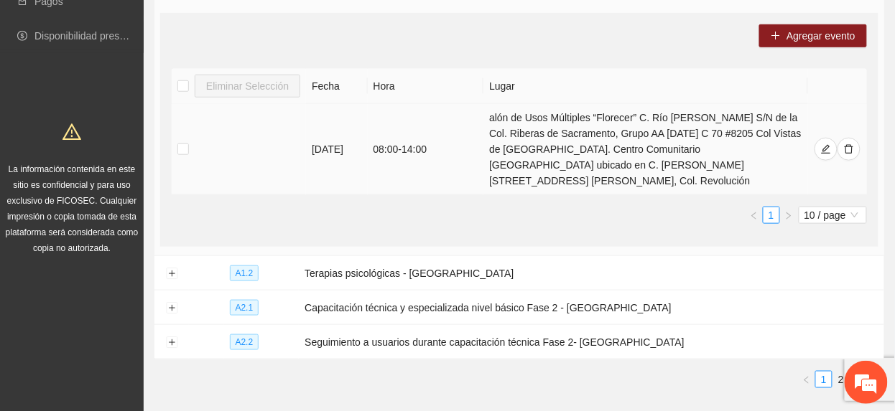
scroll to position [287, 0]
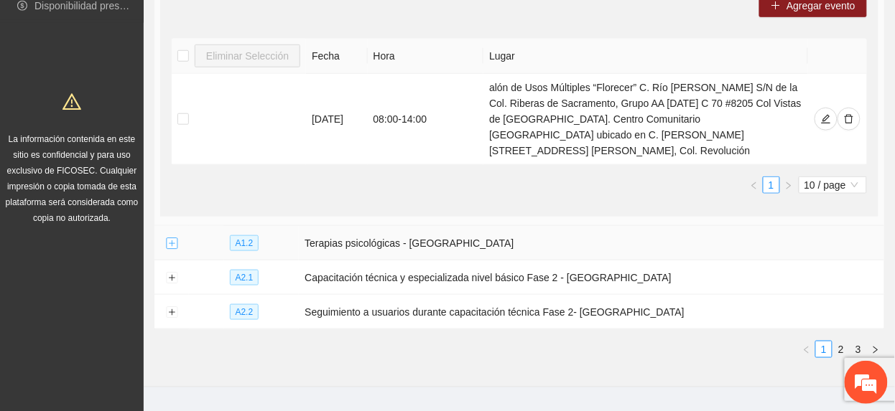
click at [172, 250] on button "Expand row" at bounding box center [171, 243] width 11 height 11
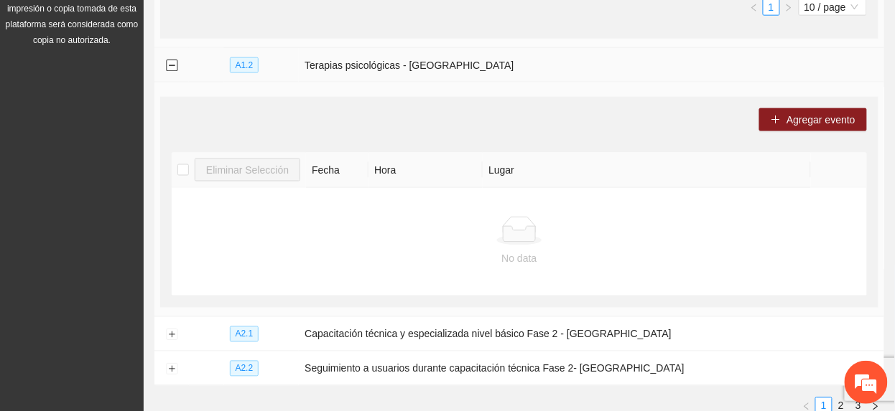
scroll to position [478, 0]
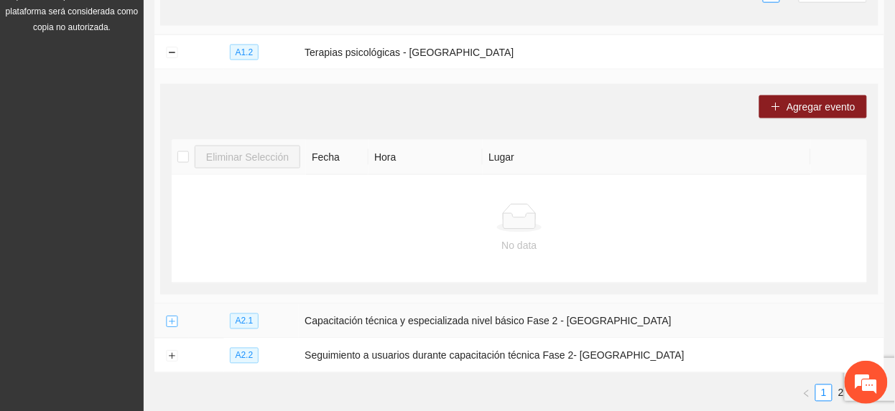
click at [170, 325] on button "Expand row" at bounding box center [171, 322] width 11 height 11
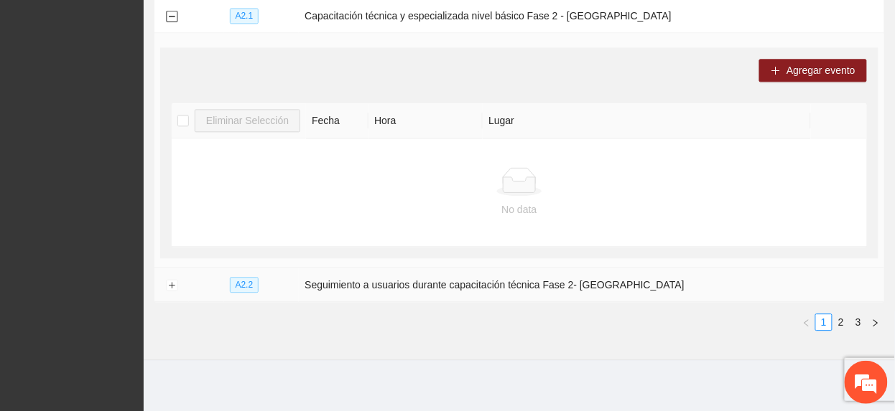
scroll to position [793, 0]
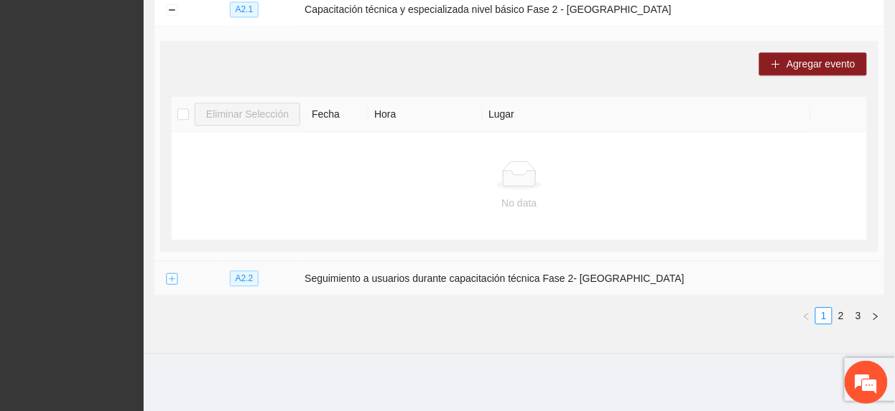
click at [172, 283] on button "Expand row" at bounding box center [171, 279] width 11 height 11
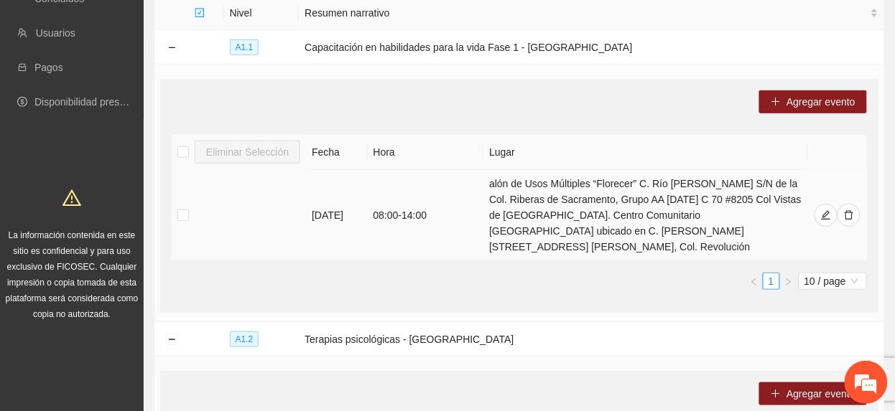
scroll to position [0, 0]
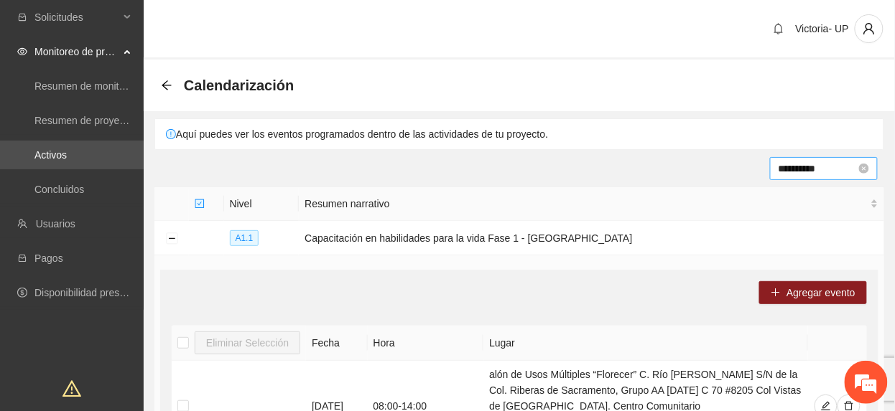
click at [806, 172] on input "**********" at bounding box center [817, 169] width 78 height 16
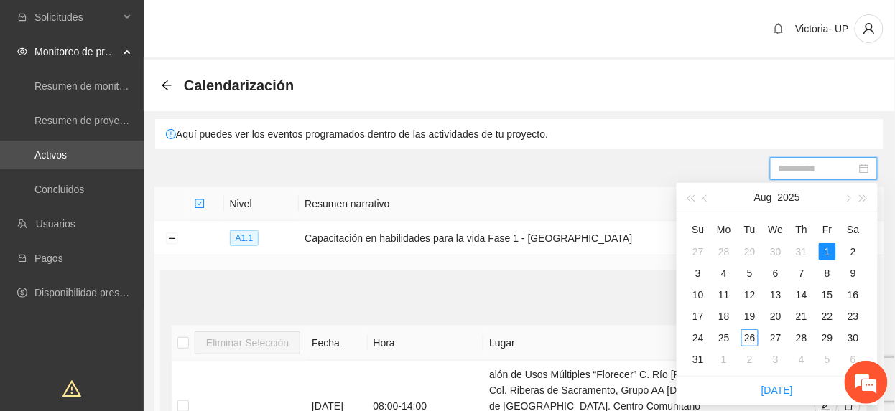
type input "**********"
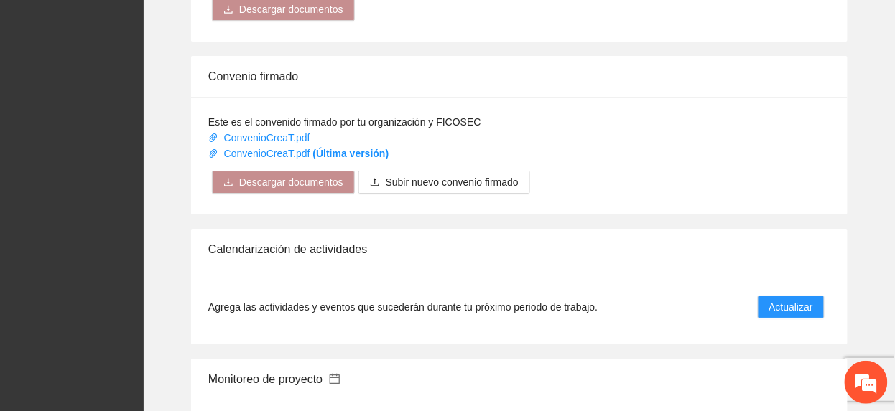
scroll to position [1436, 0]
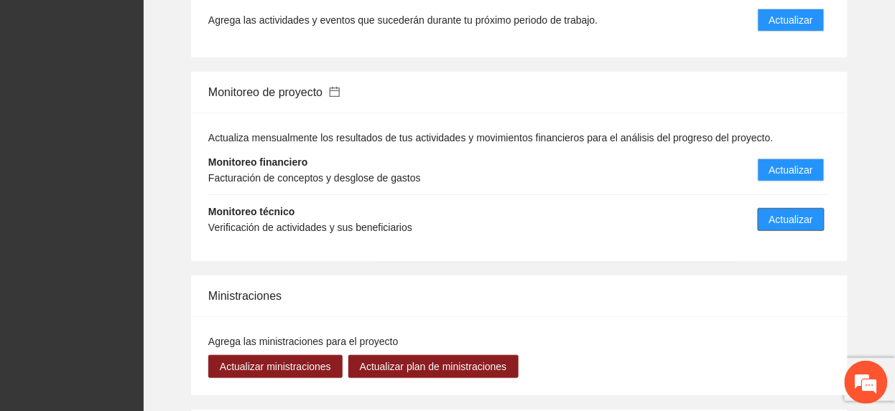
click at [793, 212] on span "Actualizar" at bounding box center [791, 220] width 44 height 16
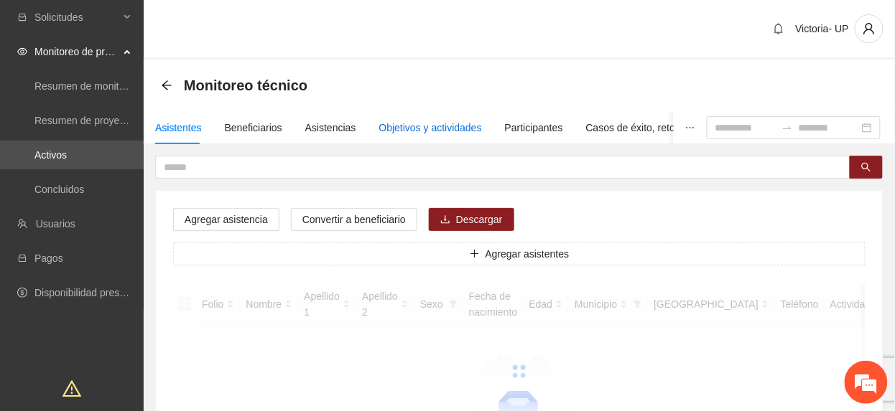
click at [391, 124] on div "Objetivos y actividades" at bounding box center [430, 128] width 103 height 16
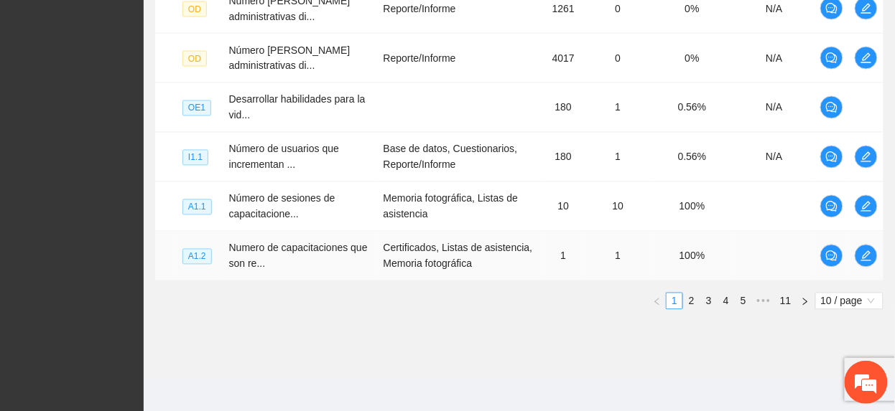
scroll to position [618, 0]
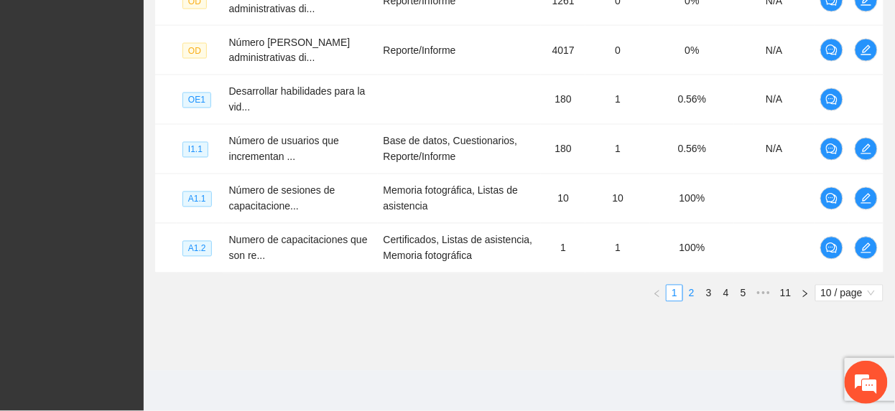
click at [693, 292] on link "2" at bounding box center [692, 294] width 16 height 16
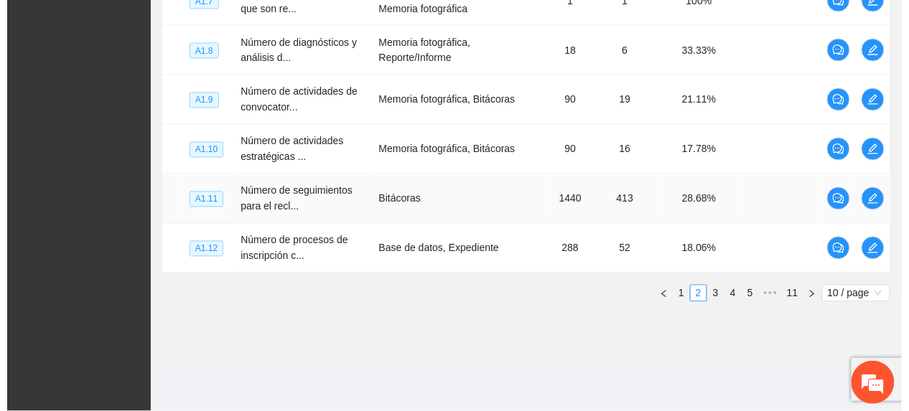
scroll to position [521, 0]
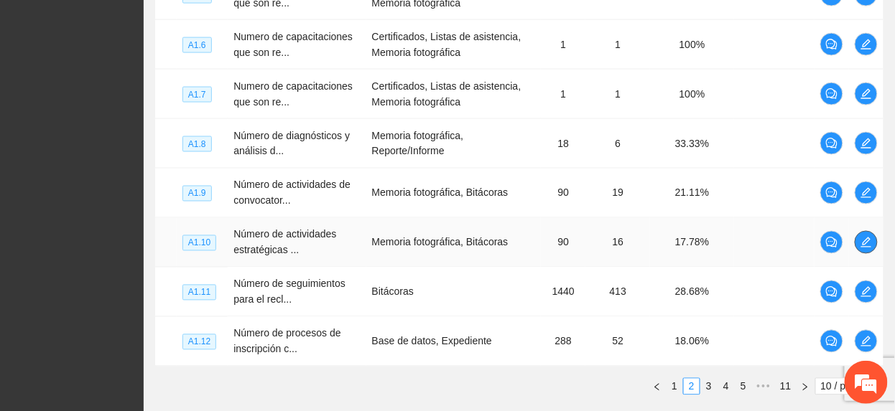
click at [865, 248] on icon "edit" at bounding box center [865, 242] width 11 height 11
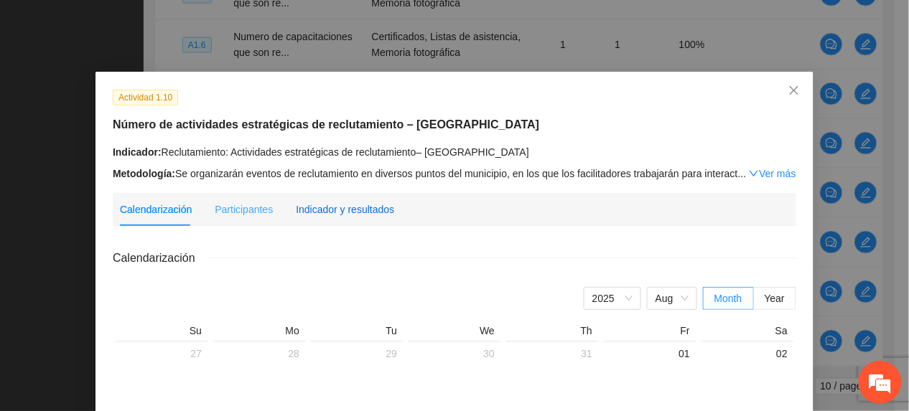
click at [348, 208] on div "Indicador y resultados" at bounding box center [345, 210] width 98 height 16
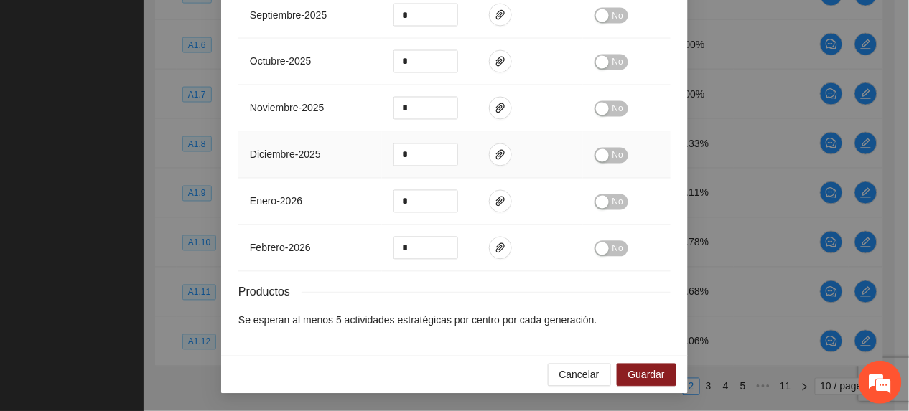
scroll to position [638, 0]
drag, startPoint x: 648, startPoint y: 379, endPoint x: 668, endPoint y: 362, distance: 26.5
click at [648, 380] on span "Guardar" at bounding box center [646, 376] width 37 height 16
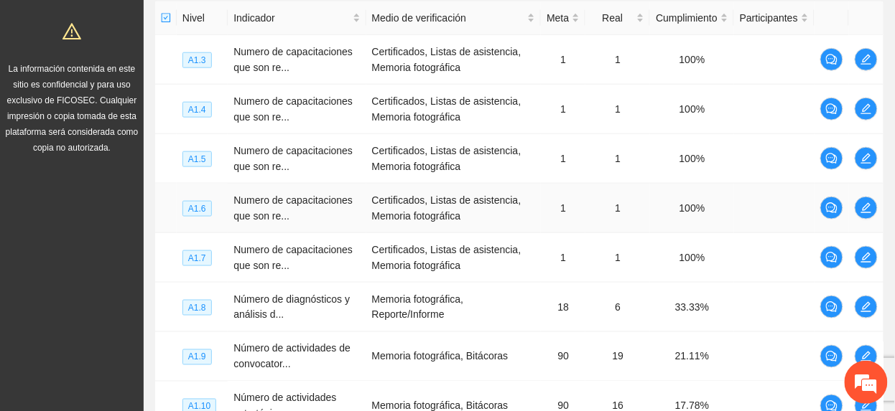
scroll to position [618, 0]
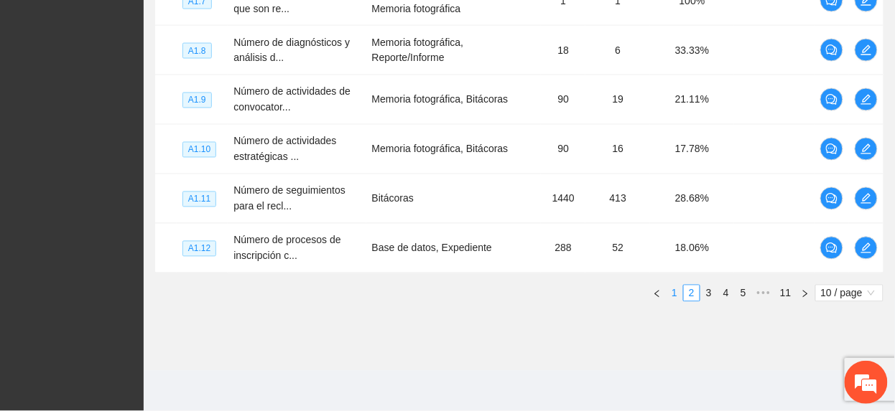
click at [668, 299] on link "1" at bounding box center [674, 294] width 16 height 16
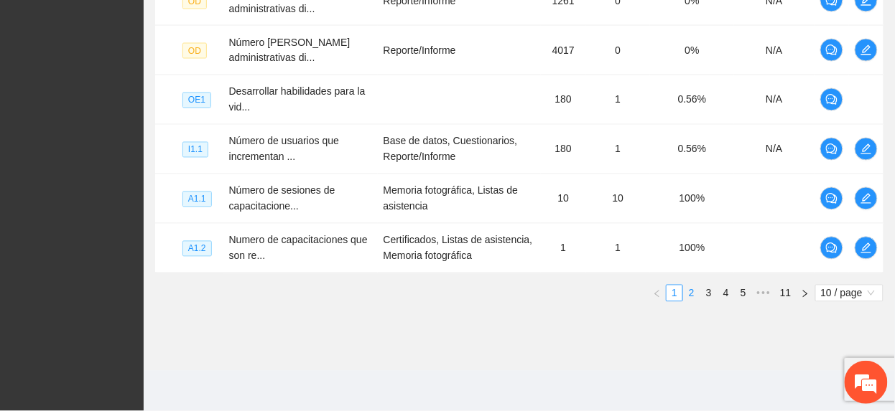
click at [685, 302] on link "2" at bounding box center [692, 294] width 16 height 16
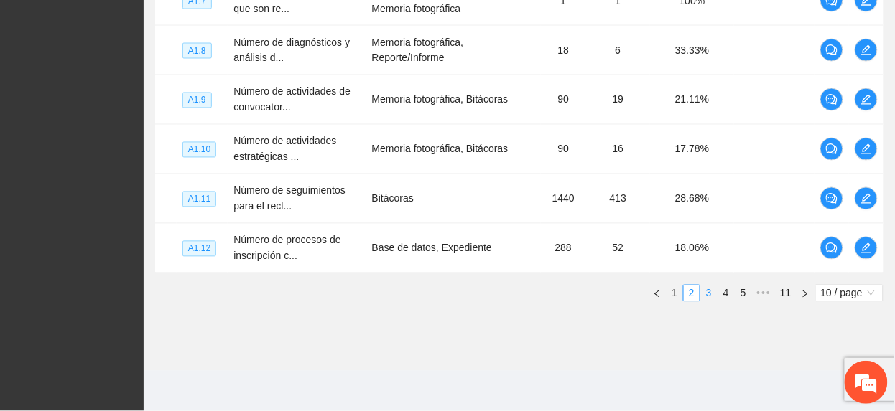
click at [714, 293] on link "3" at bounding box center [709, 294] width 16 height 16
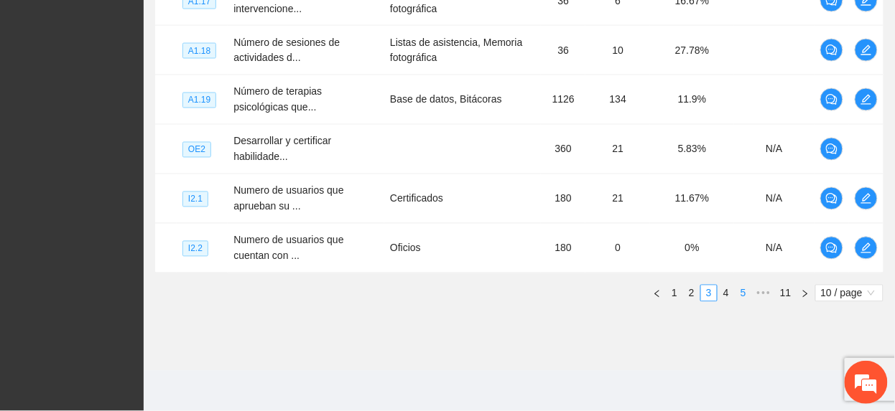
click at [722, 296] on link "4" at bounding box center [726, 294] width 16 height 16
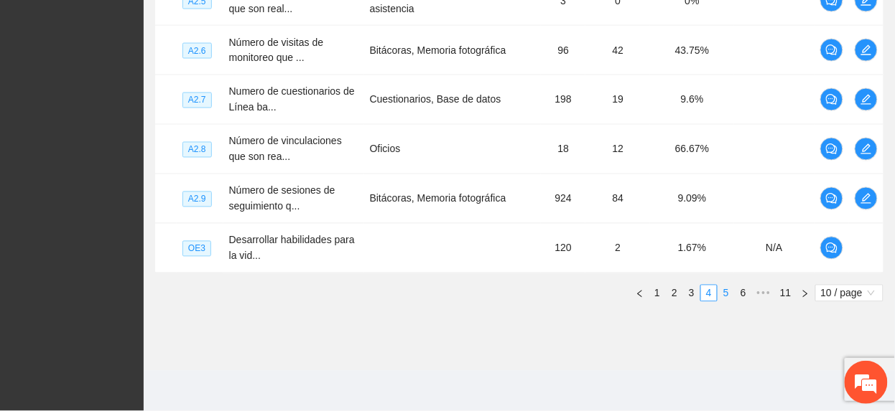
click at [727, 299] on link "5" at bounding box center [726, 294] width 16 height 16
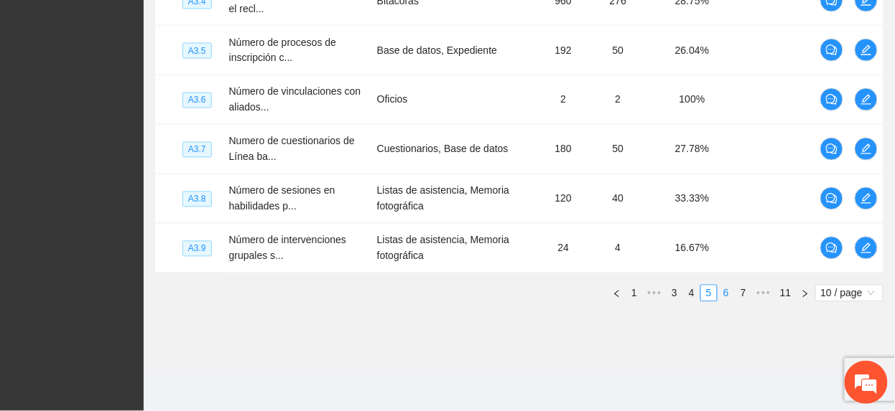
click at [727, 297] on link "6" at bounding box center [726, 294] width 16 height 16
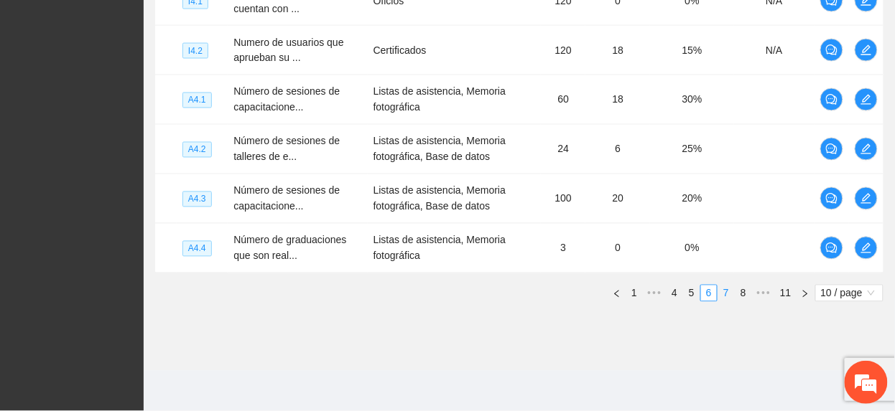
click at [730, 297] on link "7" at bounding box center [726, 294] width 16 height 16
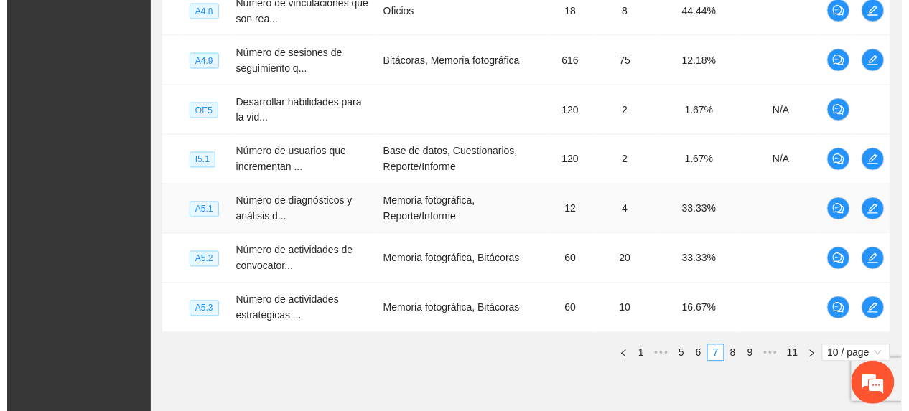
scroll to position [521, 0]
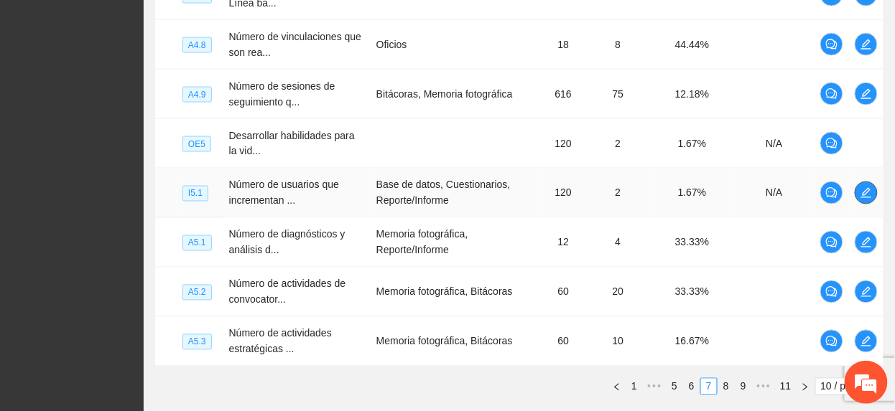
click at [869, 201] on button "button" at bounding box center [866, 193] width 23 height 23
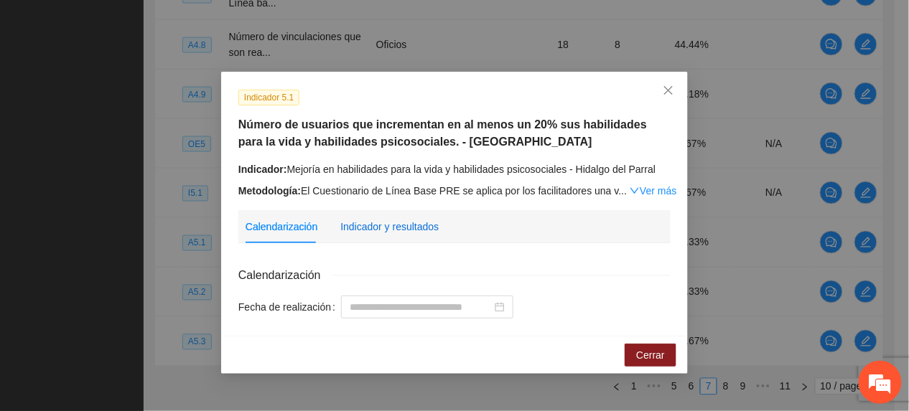
click at [391, 233] on div "Indicador y resultados" at bounding box center [389, 227] width 98 height 16
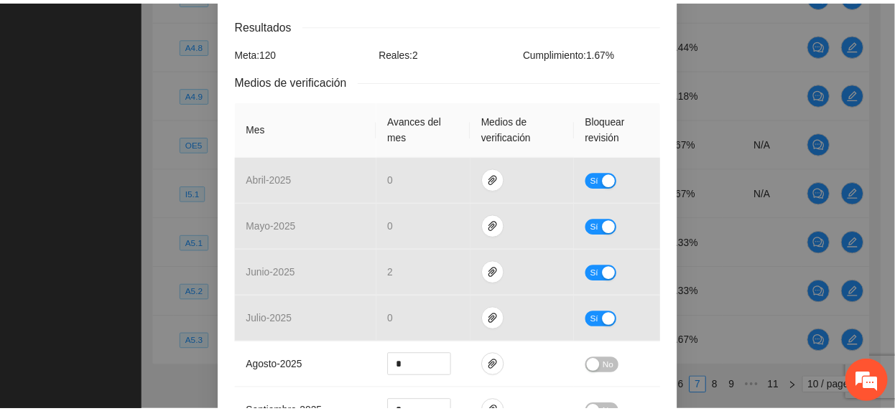
scroll to position [0, 0]
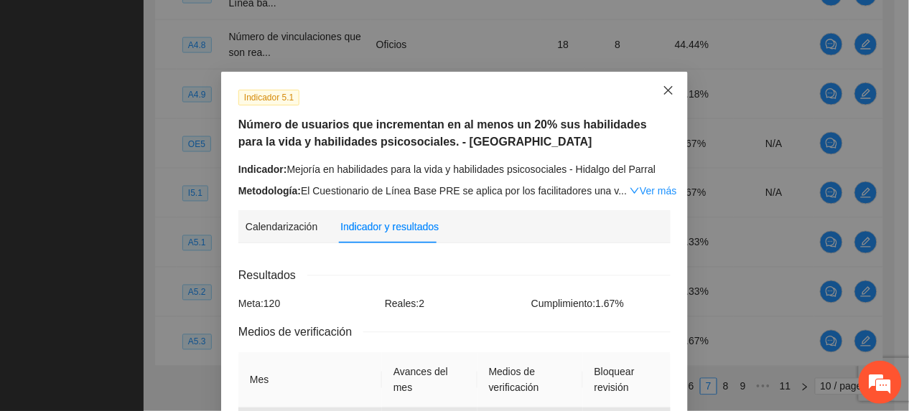
click at [665, 90] on icon "close" at bounding box center [668, 90] width 11 height 11
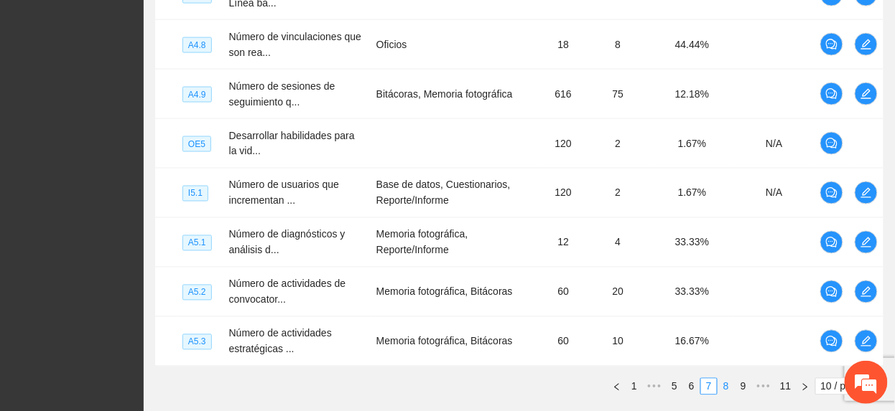
click at [722, 385] on link "8" at bounding box center [726, 387] width 16 height 16
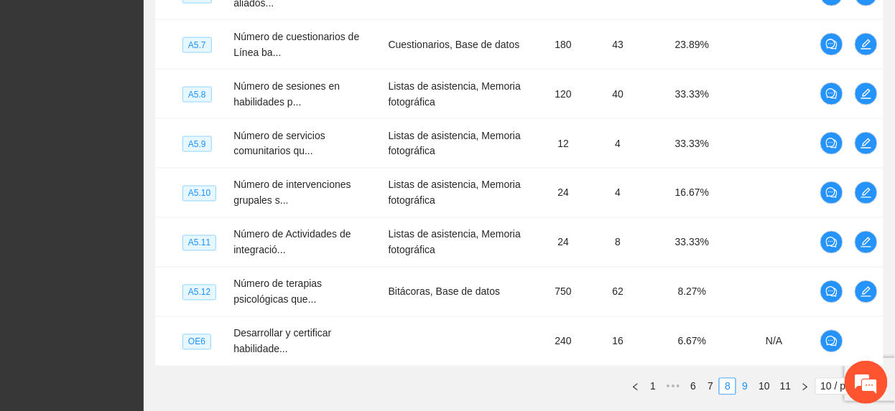
click at [743, 388] on link "9" at bounding box center [745, 387] width 16 height 16
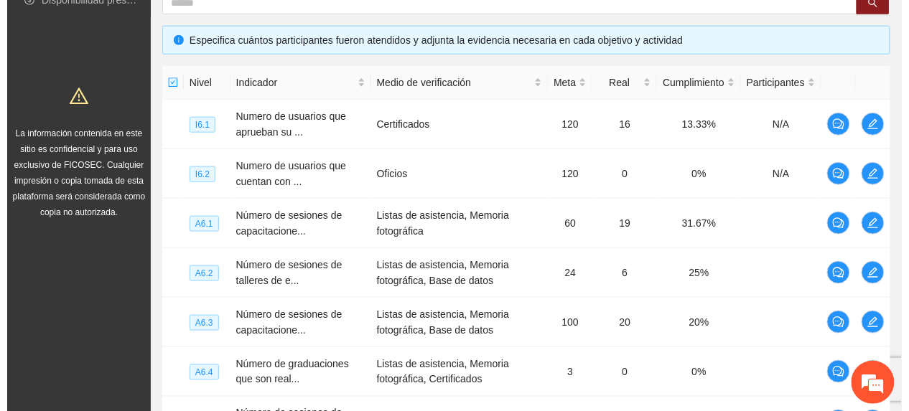
scroll to position [234, 0]
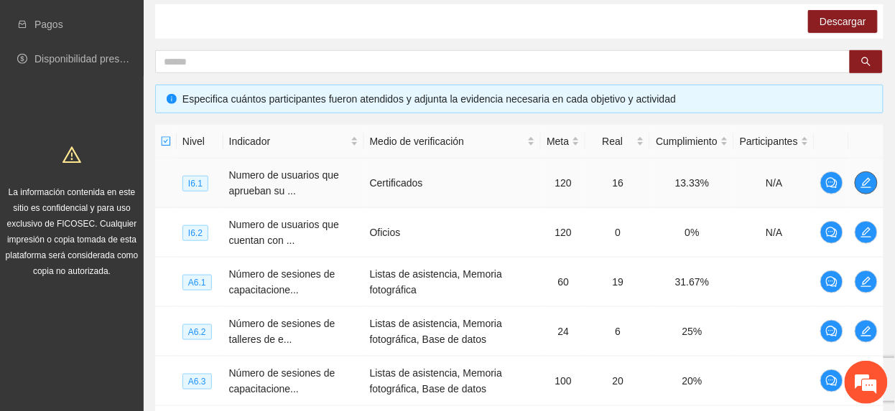
click at [868, 185] on icon "edit" at bounding box center [865, 182] width 11 height 11
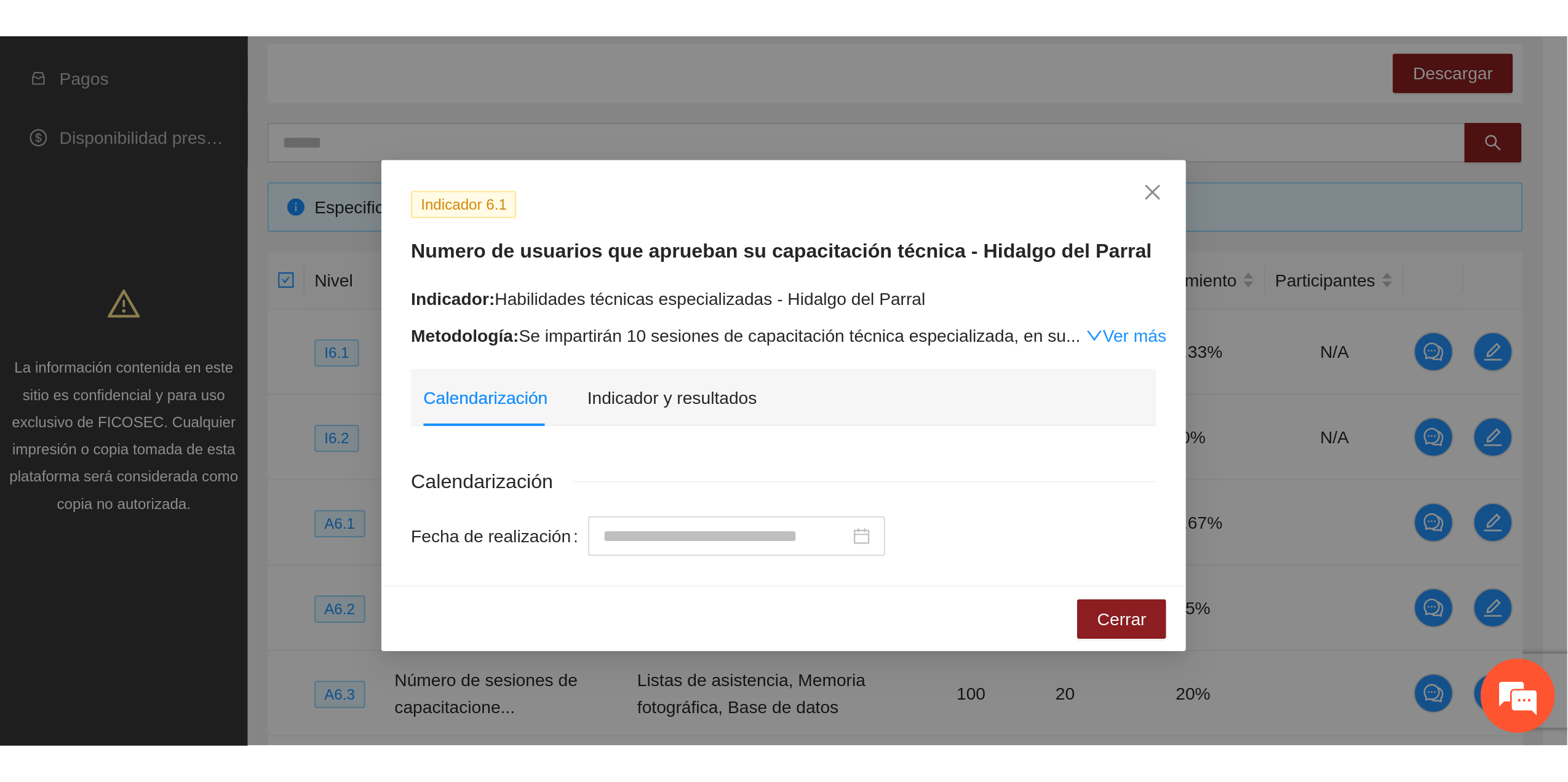
scroll to position [25, 0]
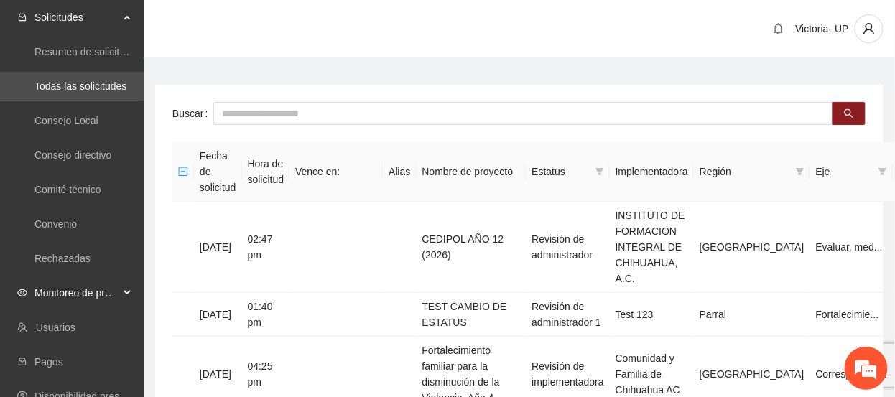
click at [86, 294] on span "Monitoreo de proyectos" at bounding box center [76, 293] width 85 height 29
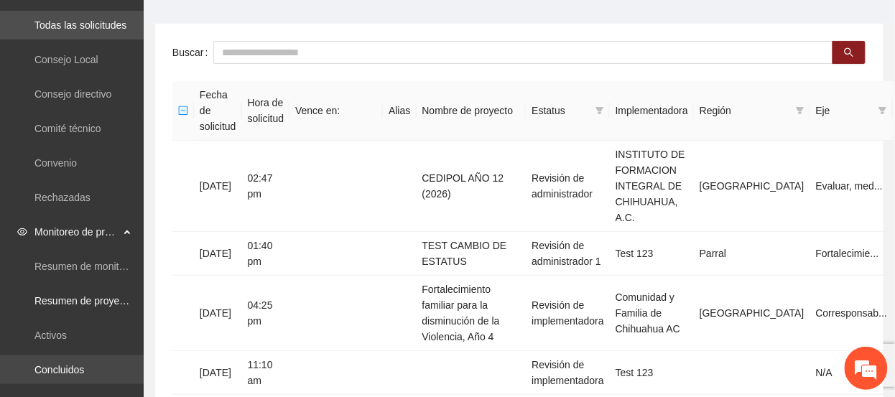
scroll to position [96, 0]
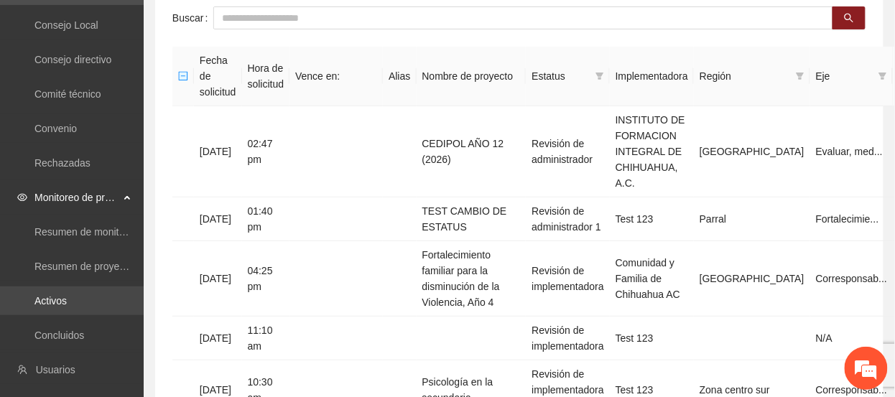
click at [67, 299] on link "Activos" at bounding box center [50, 300] width 32 height 11
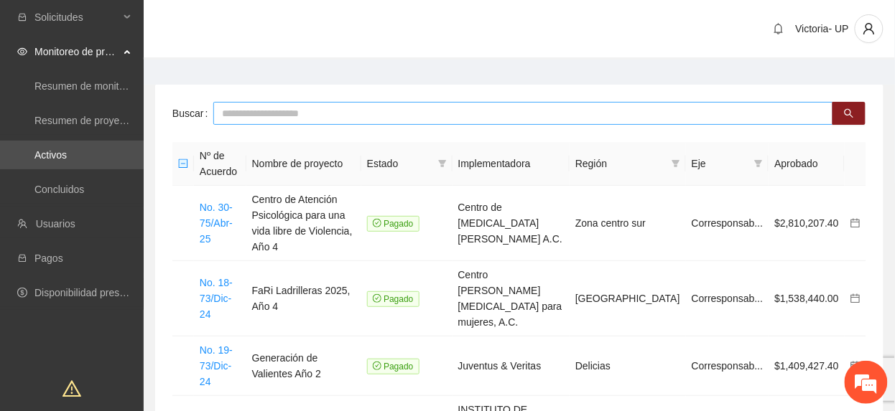
click at [316, 119] on input "text" at bounding box center [523, 113] width 620 height 23
type input "*******"
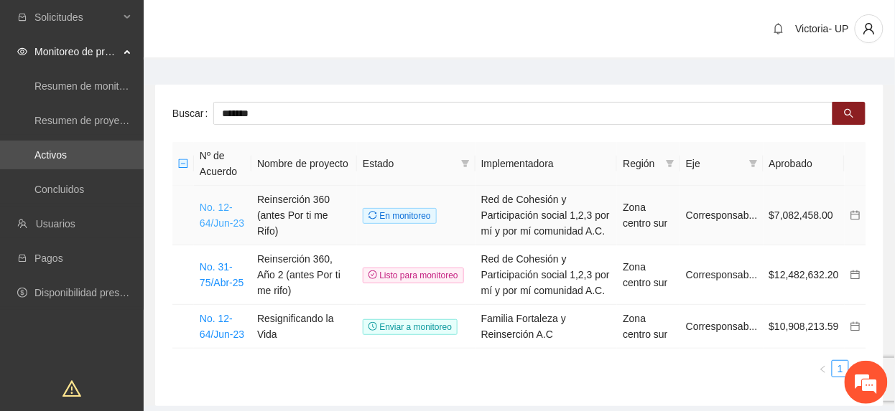
click at [231, 220] on link "No. 12-64/Jun-23" at bounding box center [222, 215] width 45 height 27
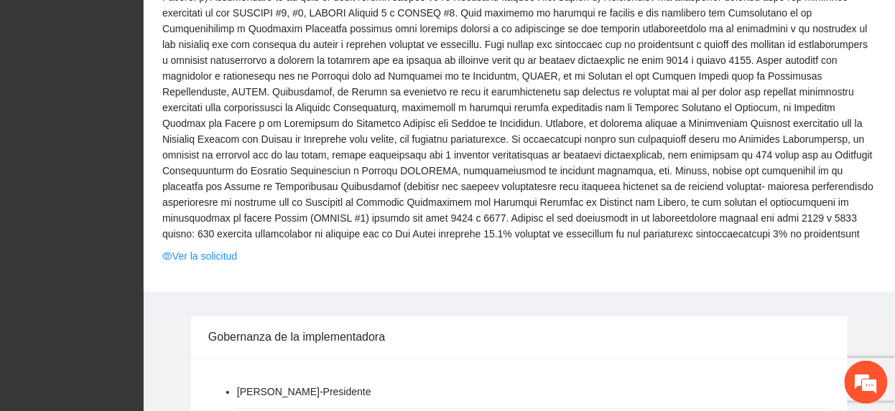
scroll to position [862, 0]
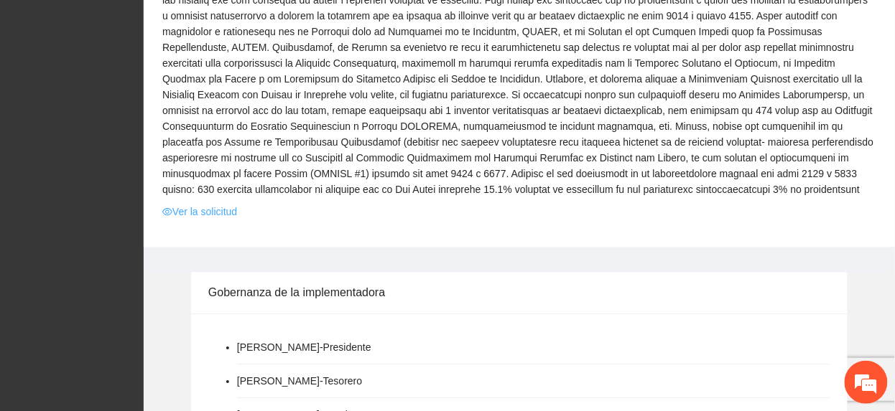
click at [225, 204] on link "Ver la solicitud" at bounding box center [199, 212] width 75 height 16
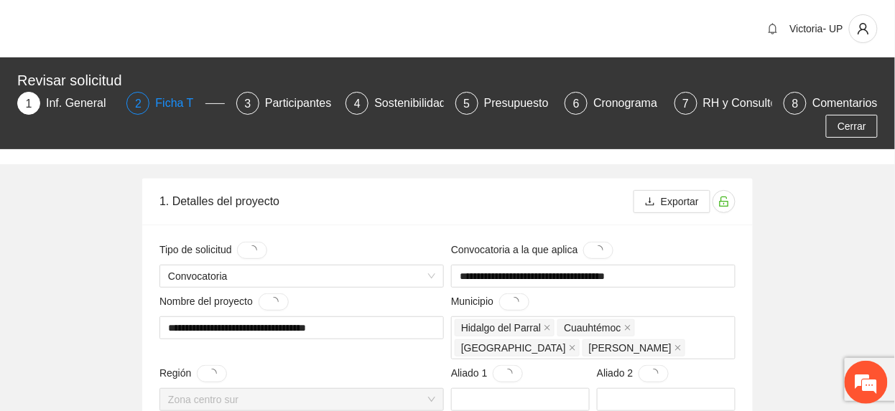
click at [162, 96] on div "Ficha T" at bounding box center [180, 103] width 50 height 23
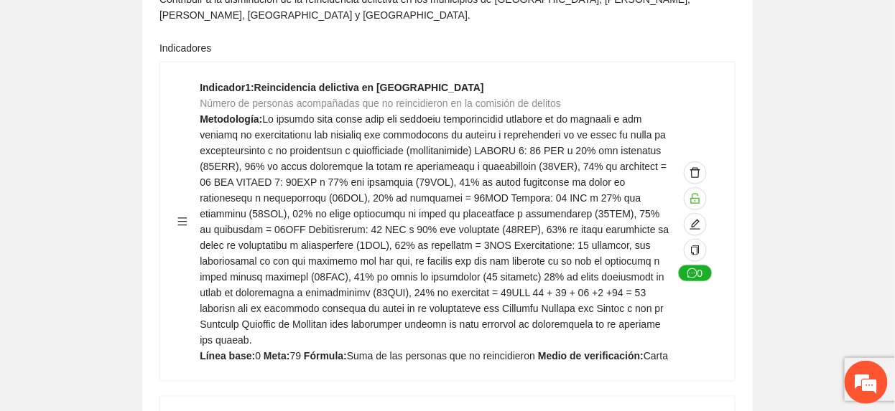
scroll to position [96, 0]
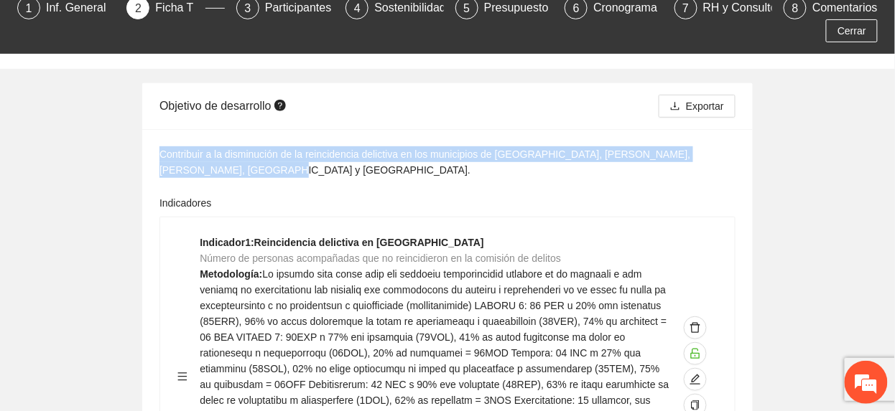
drag, startPoint x: 159, startPoint y: 155, endPoint x: 236, endPoint y: 167, distance: 77.0
click at [236, 167] on div "Contribuir a la disminución de la reincidencia delictiva en los municipios de C…" at bounding box center [447, 162] width 576 height 32
copy div "Contribuir a la disminución de la reincidencia delictiva en los municipios de C…"
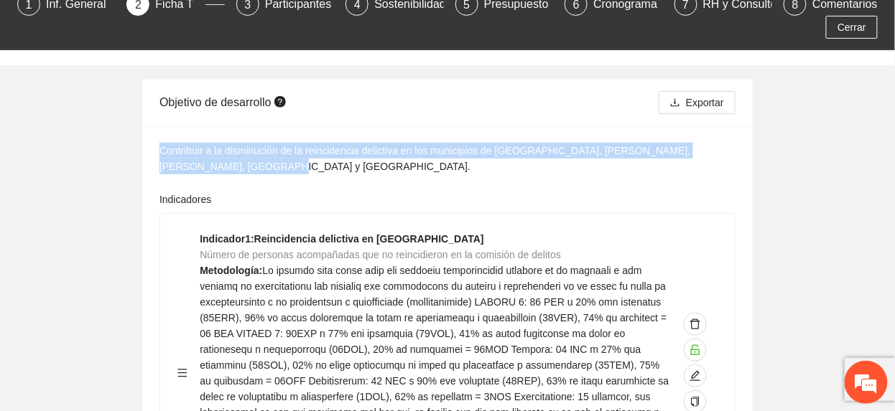
scroll to position [0, 0]
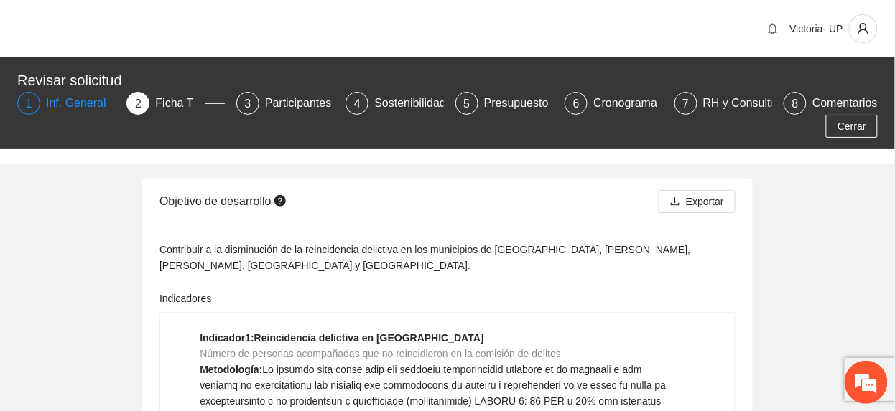
click at [55, 93] on div "Inf. General" at bounding box center [82, 103] width 72 height 23
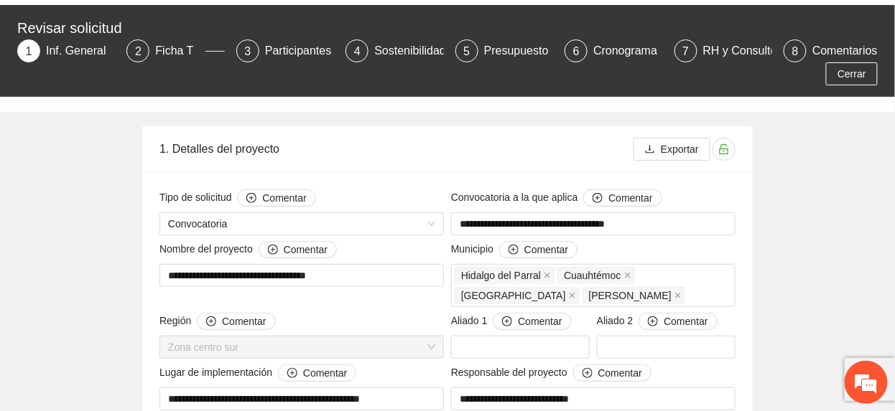
scroll to position [96, 0]
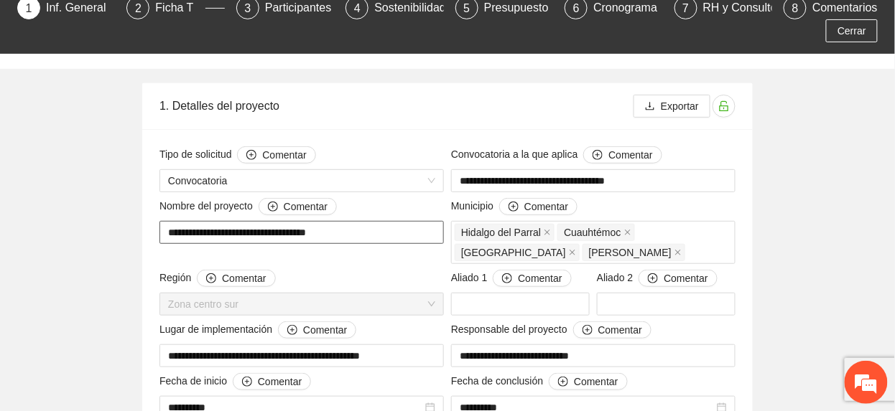
drag, startPoint x: 354, startPoint y: 236, endPoint x: -5, endPoint y: 256, distance: 359.7
click at [0, 256] on html "**********" at bounding box center [447, 109] width 895 height 411
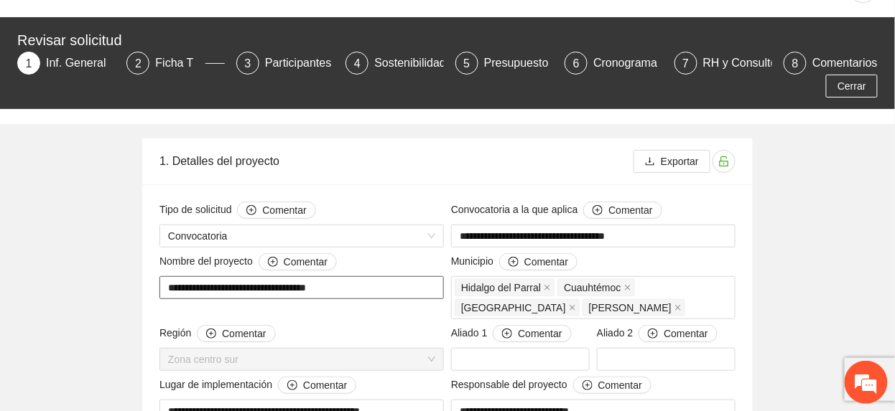
scroll to position [0, 0]
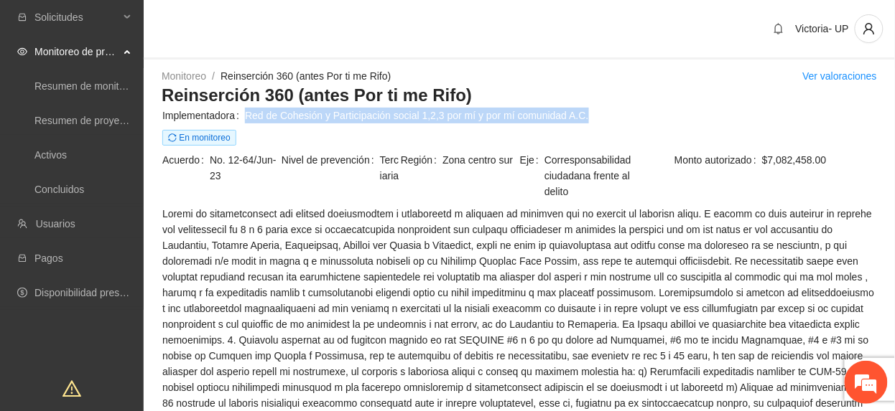
drag, startPoint x: 247, startPoint y: 116, endPoint x: 587, endPoint y: 116, distance: 340.4
click at [587, 116] on span "Red de Cohesión y Participación social 1,2,3 por mí y por mí comunidad A.C." at bounding box center [560, 116] width 631 height 16
copy span "Red de Cohesión y Participación social 1,2,3 por mí y por mí comunidad A.C."
